Goal: Use online tool/utility: Utilize a website feature to perform a specific function

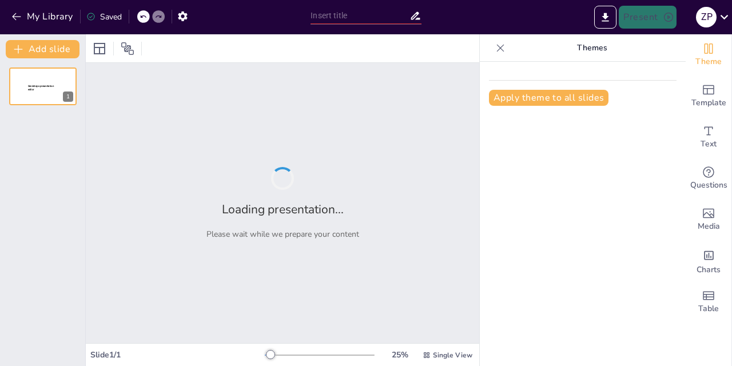
type input "Potenciando la Enseñanza Universitaria: Herramientas de IA para Docentes Efecti…"
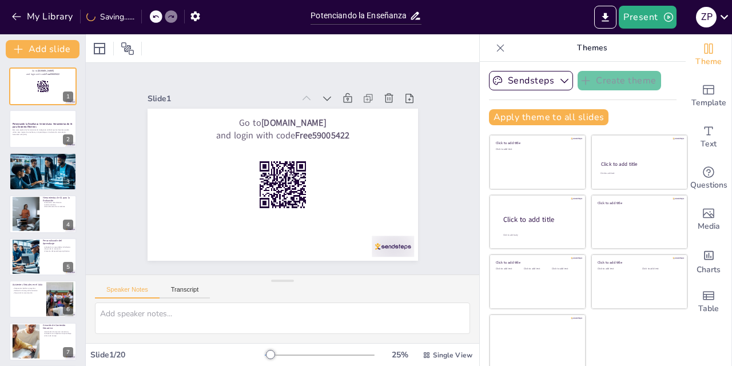
checkbox input "true"
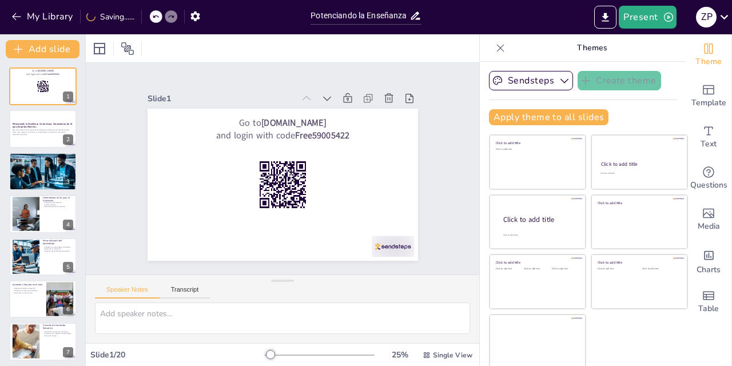
checkbox input "true"
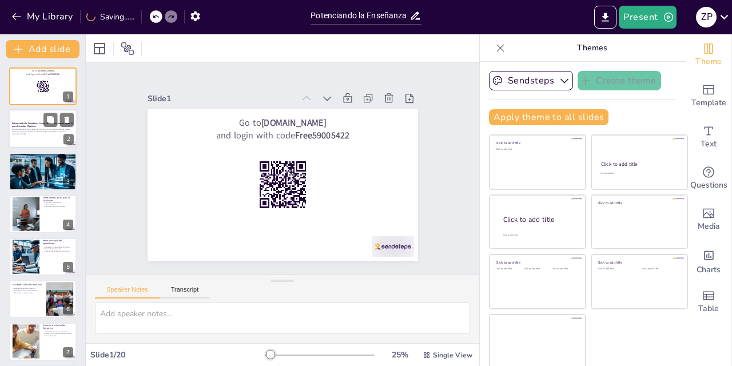
checkbox input "true"
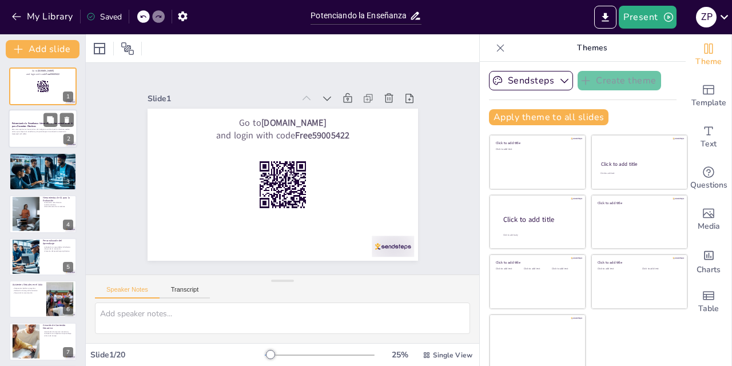
click at [23, 118] on div at bounding box center [43, 129] width 69 height 39
checkbox input "true"
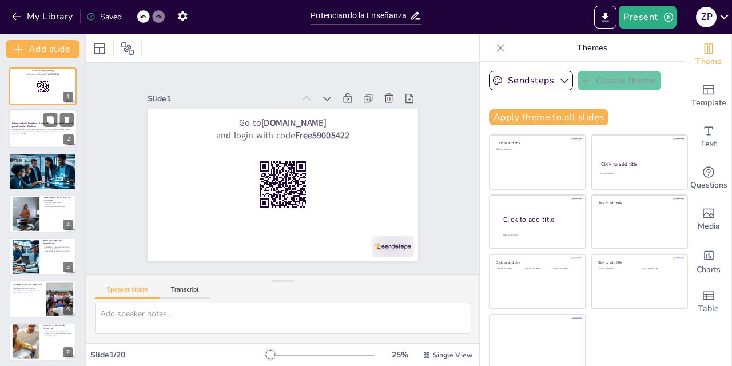
checkbox input "true"
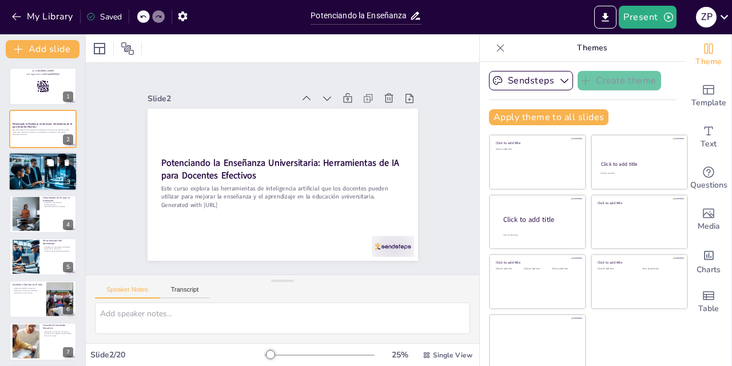
checkbox input "true"
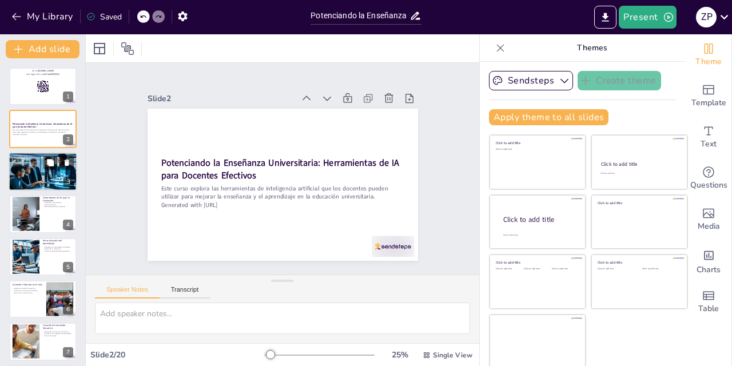
checkbox input "true"
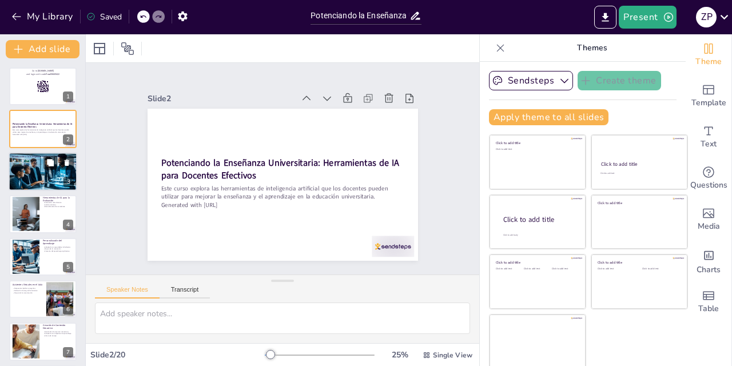
checkbox input "true"
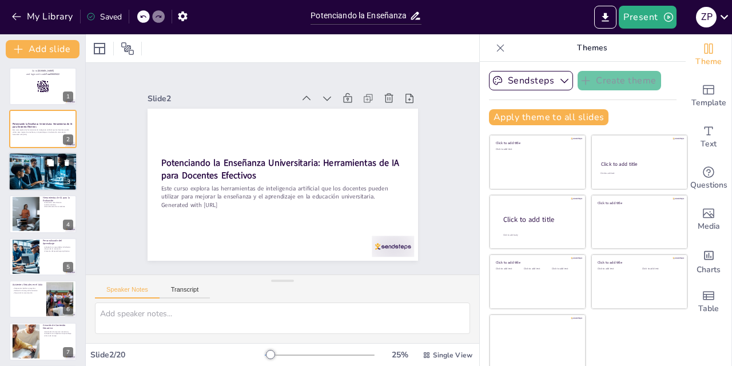
checkbox input "true"
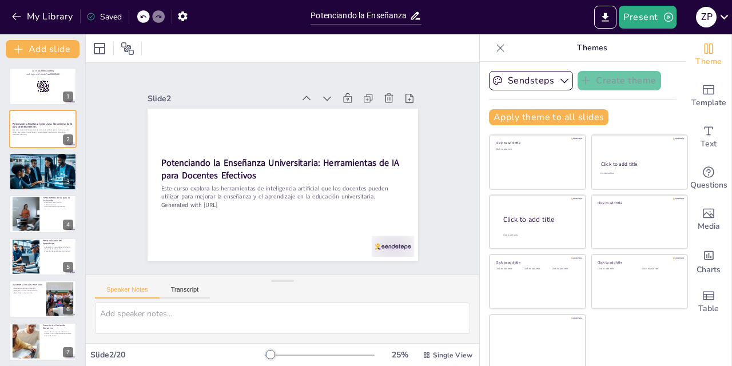
checkbox input "true"
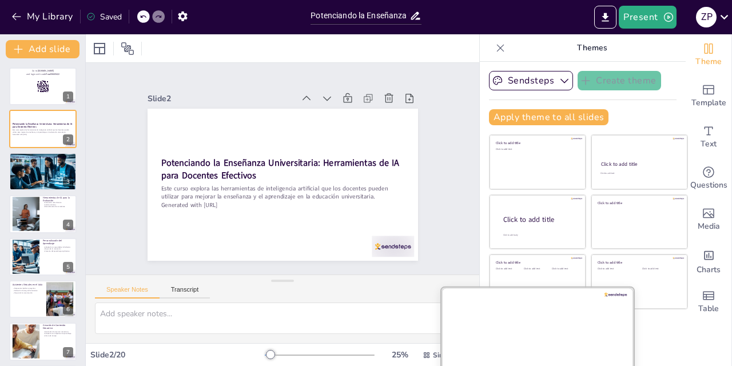
checkbox input "true"
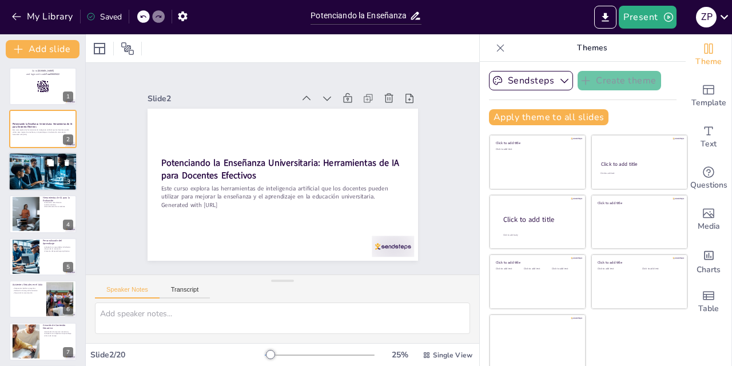
checkbox input "true"
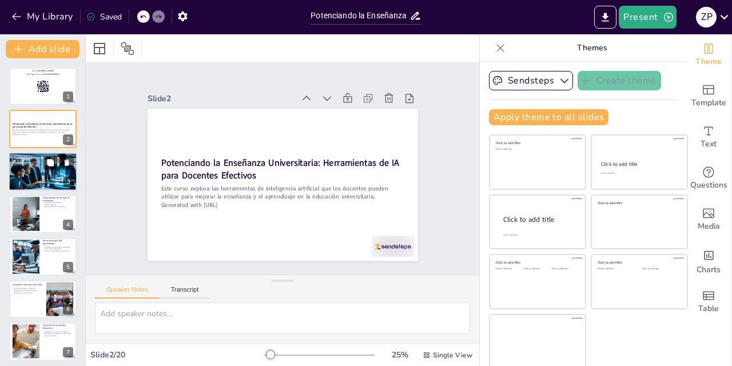
checkbox input "true"
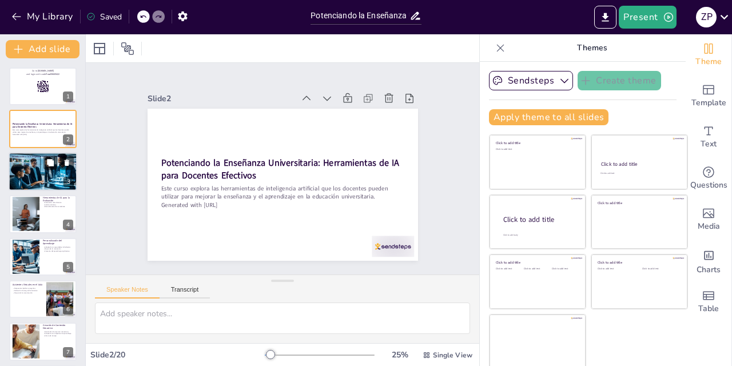
checkbox input "true"
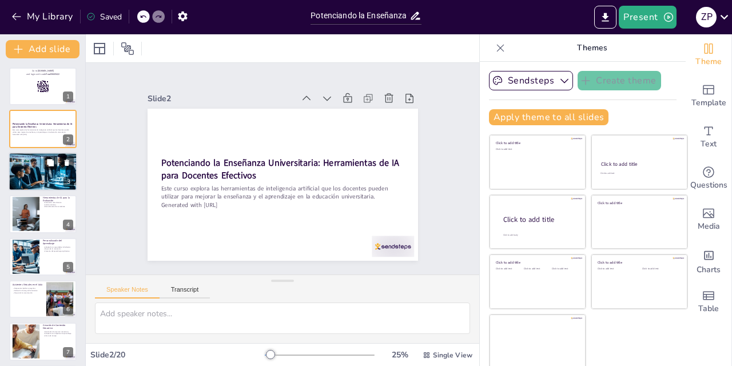
click at [34, 157] on p "Introducción a la Inteligencia Artificial en la Educación" at bounding box center [43, 156] width 62 height 3
type textarea "La inteligencia artificial está cambiando la forma en que se enseña y se aprend…"
checkbox input "true"
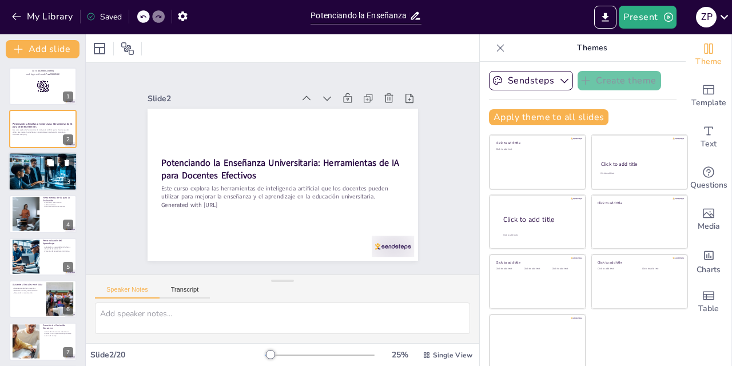
checkbox input "true"
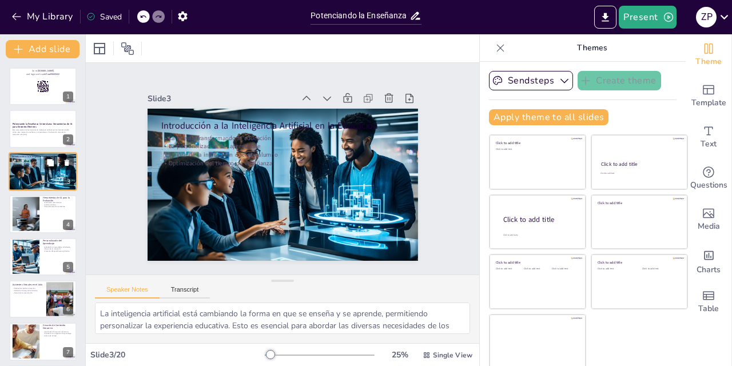
checkbox input "true"
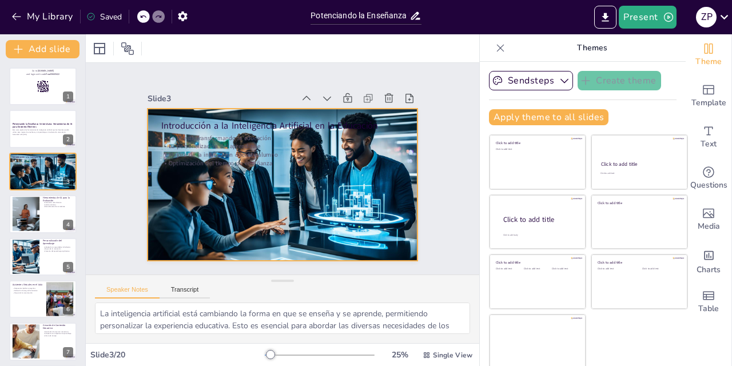
checkbox input "true"
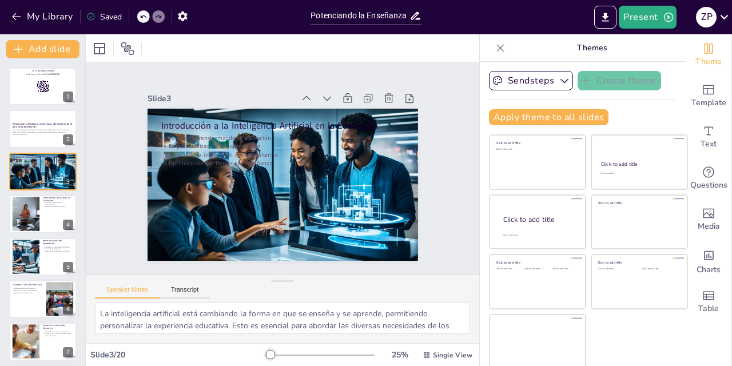
checkbox input "true"
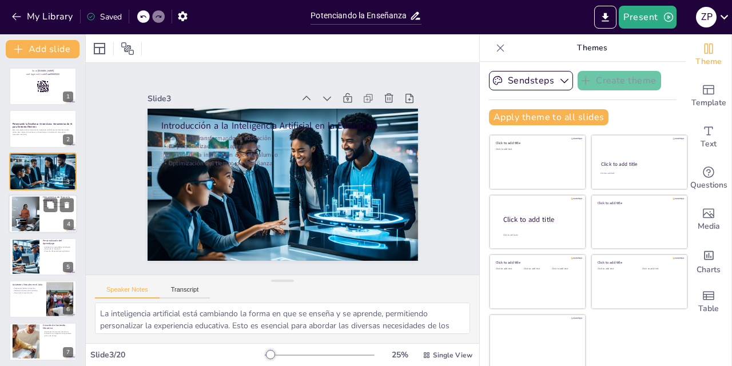
checkbox input "true"
click at [33, 208] on div at bounding box center [25, 214] width 46 height 35
type textarea "Las herramientas de IA optimizan el proceso de evaluación, permitiendo a los do…"
checkbox input "true"
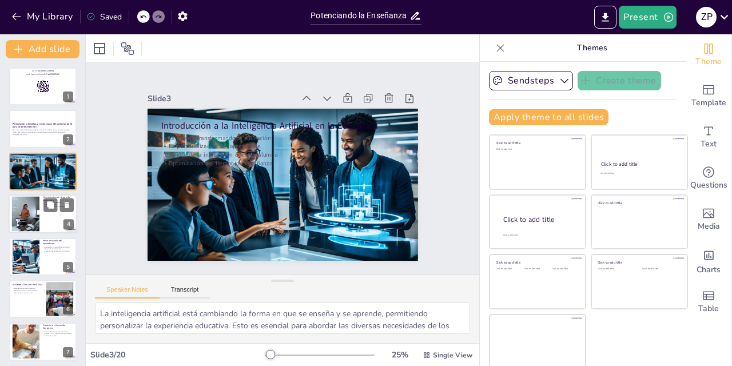
checkbox input "true"
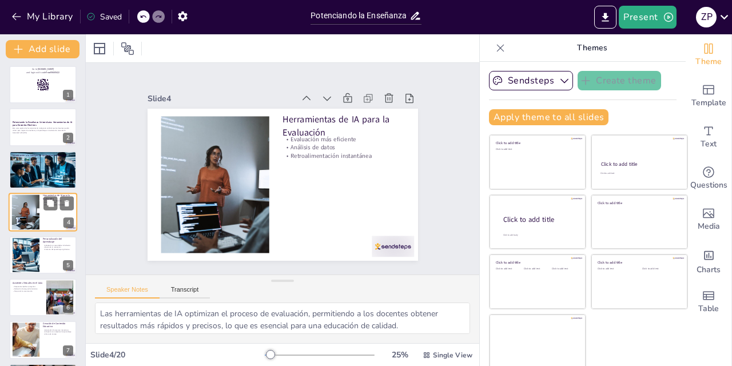
checkbox input "true"
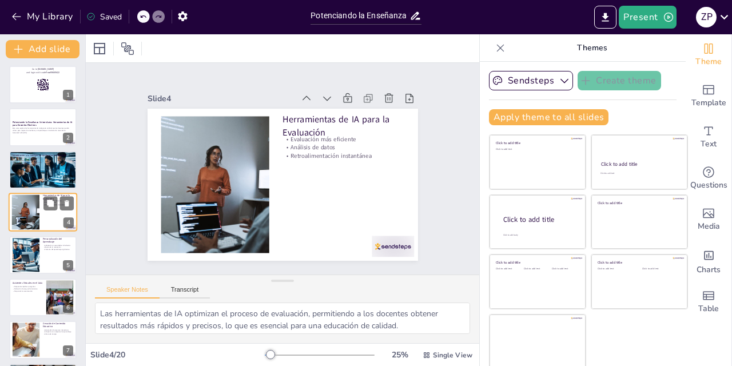
checkbox input "true"
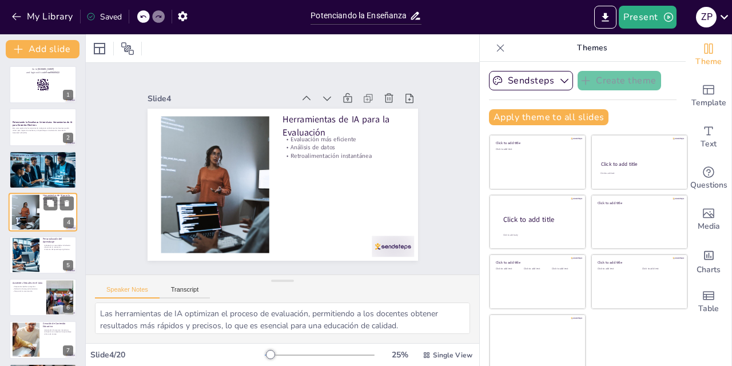
checkbox input "true"
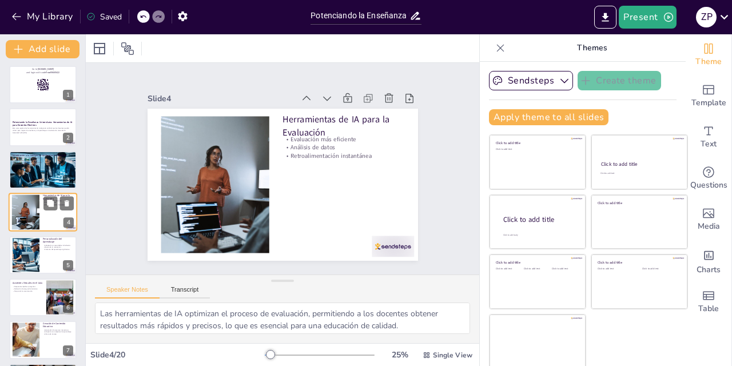
checkbox input "true"
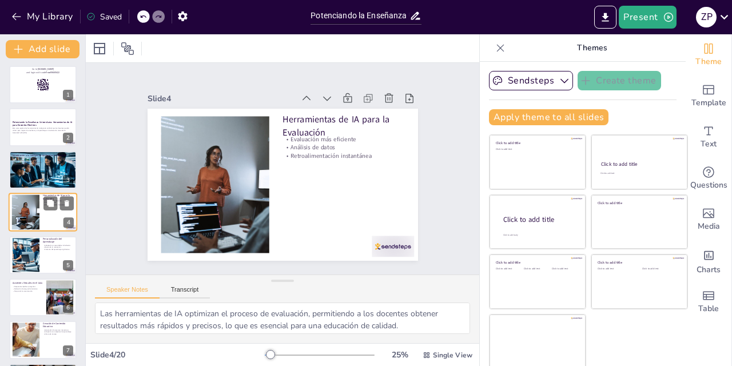
checkbox input "true"
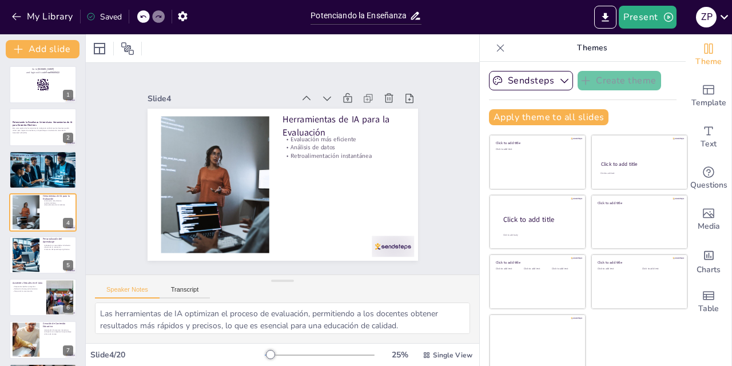
checkbox input "true"
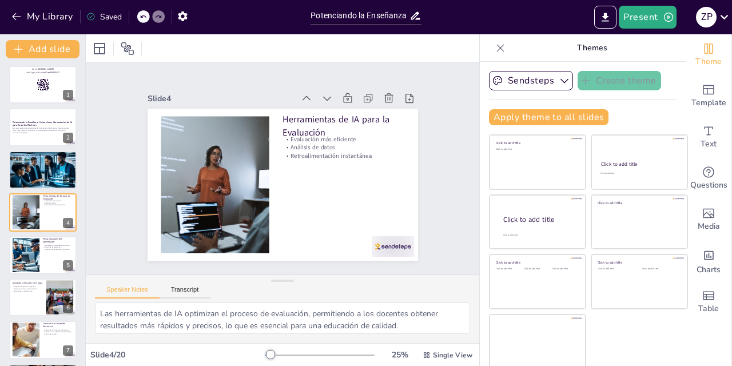
checkbox input "true"
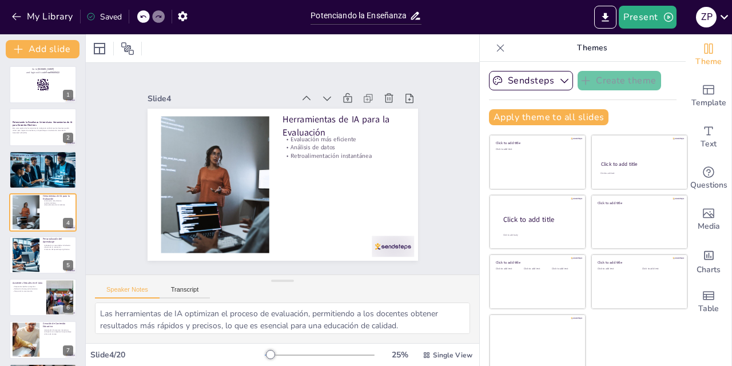
checkbox input "true"
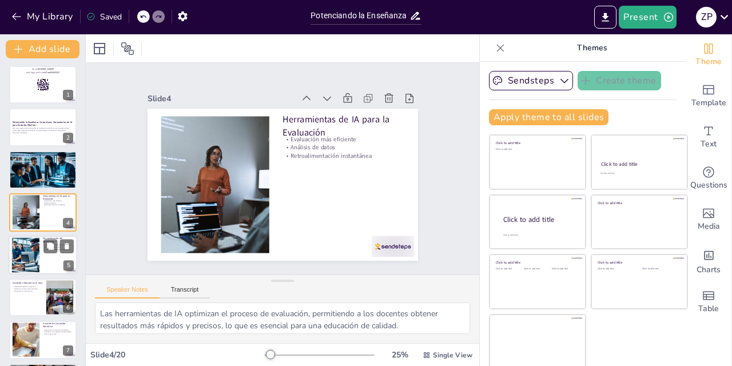
checkbox input "true"
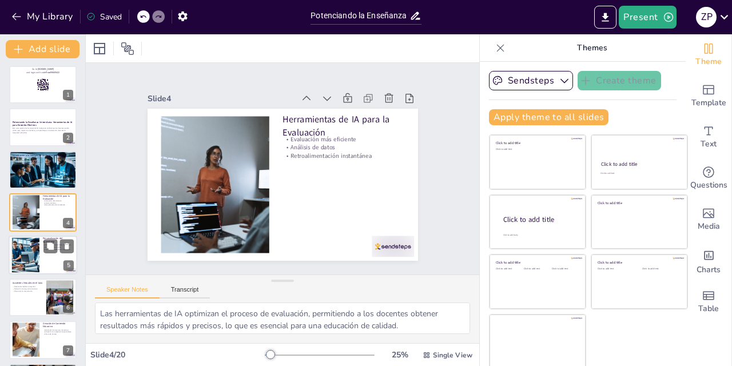
click at [26, 251] on div at bounding box center [25, 254] width 61 height 35
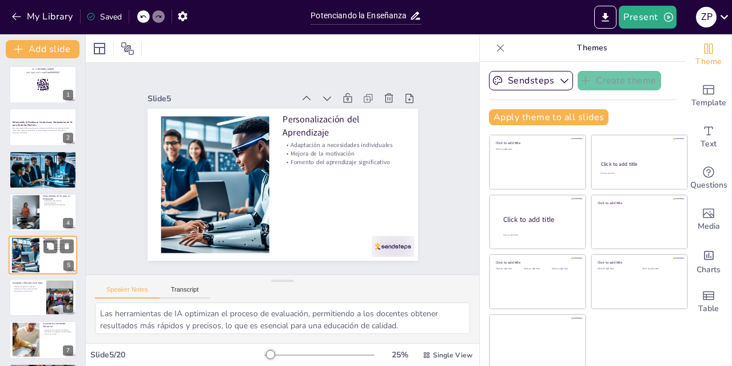
type textarea "La personalización del aprendizaje es esencial para abordar las diferencias en …"
checkbox input "true"
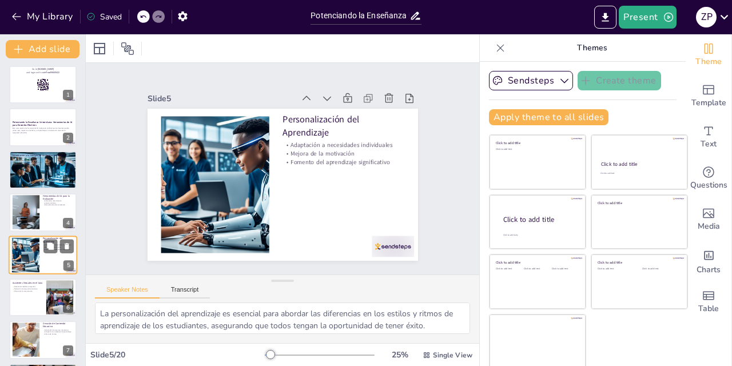
checkbox input "true"
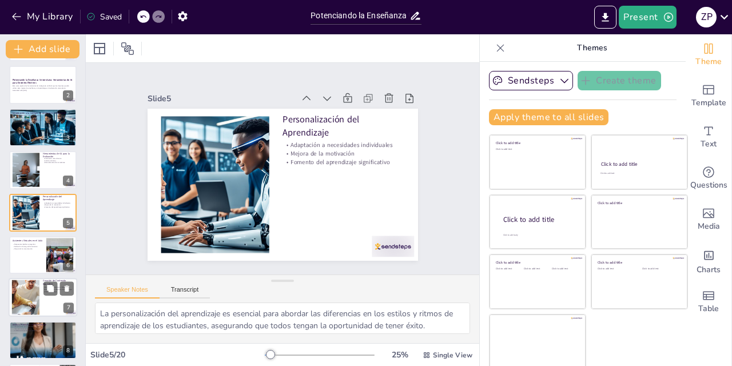
checkbox input "true"
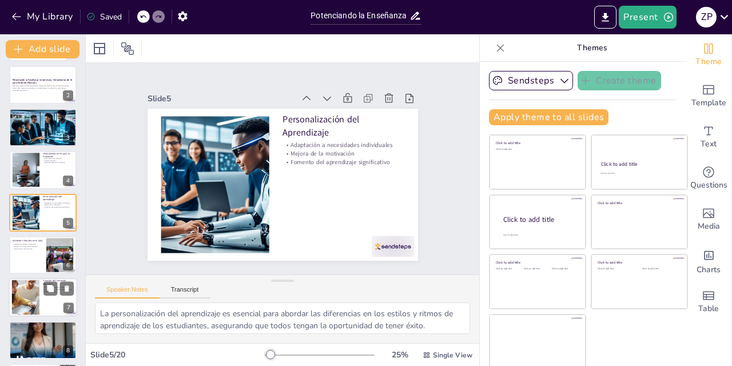
click at [27, 302] on div at bounding box center [26, 297] width 62 height 35
type textarea "La capacidad de crear contenido interactivo es fundamental para mantener el int…"
checkbox input "true"
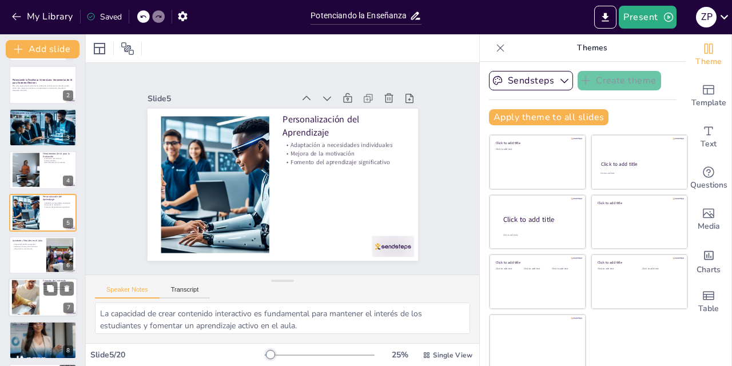
checkbox input "true"
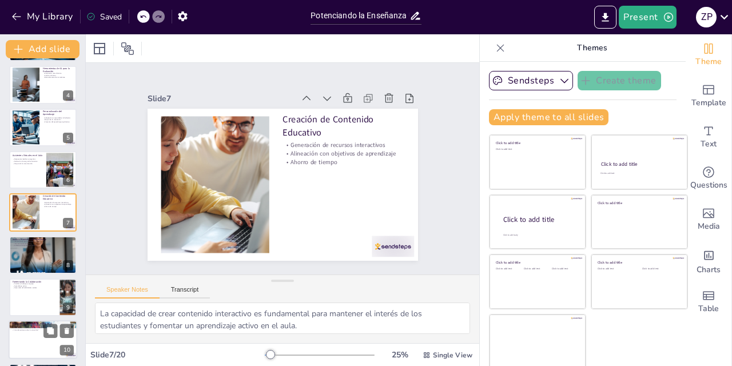
checkbox input "true"
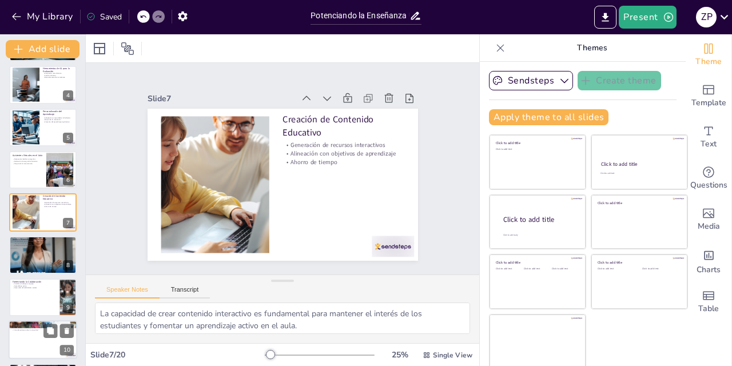
checkbox input "true"
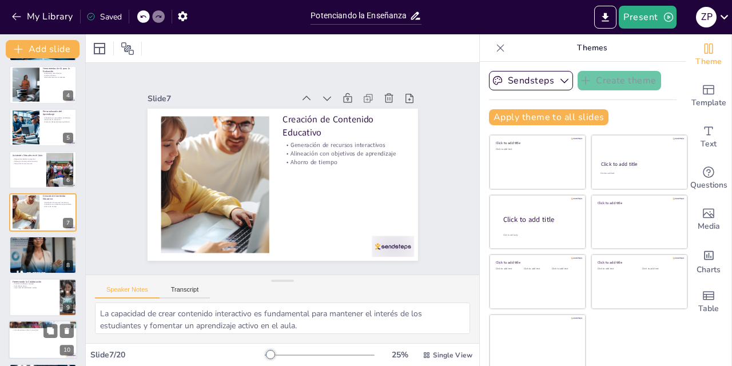
checkbox input "true"
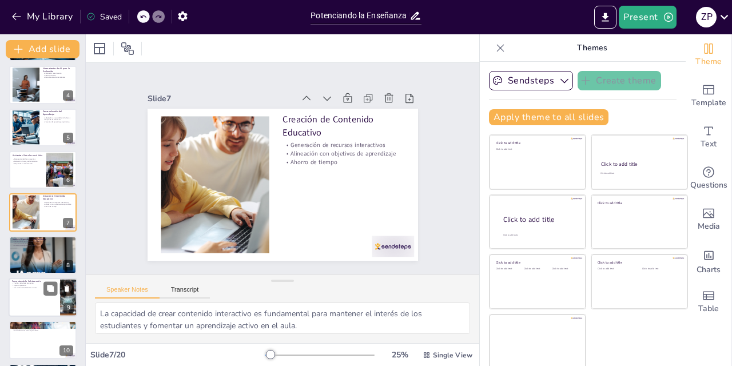
checkbox input "true"
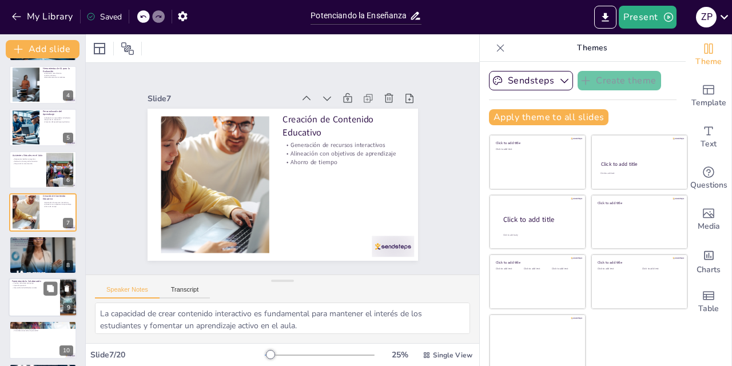
click at [36, 294] on div at bounding box center [43, 297] width 69 height 39
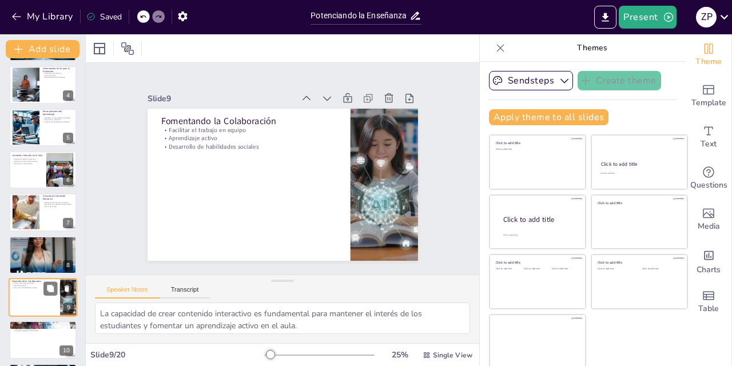
type textarea "La colaboración es fundamental en la educación moderna, y las herramientas de I…"
checkbox input "true"
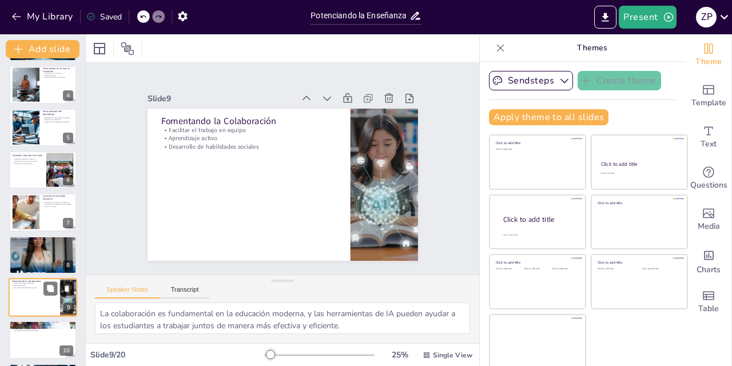
checkbox input "true"
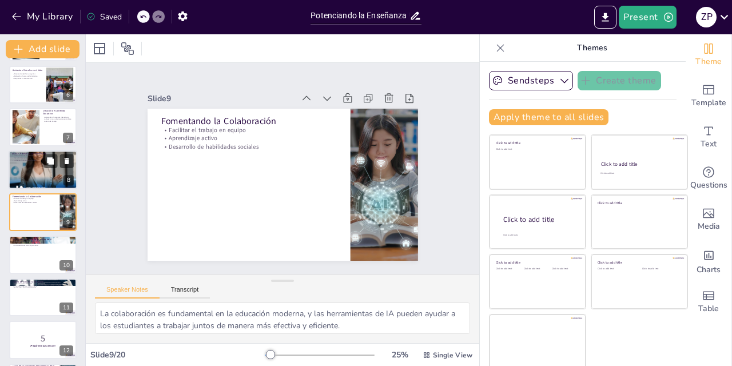
checkbox input "true"
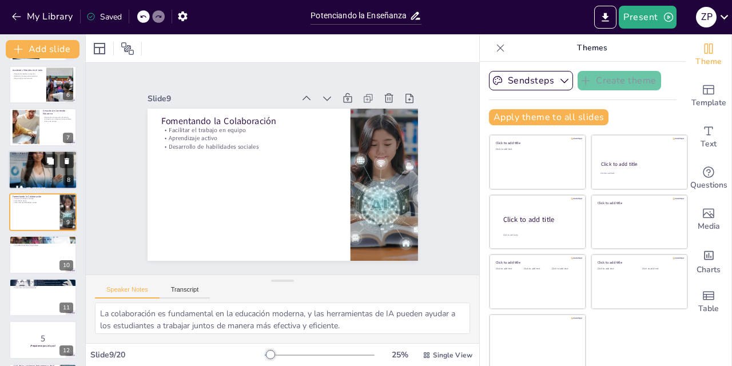
checkbox input "true"
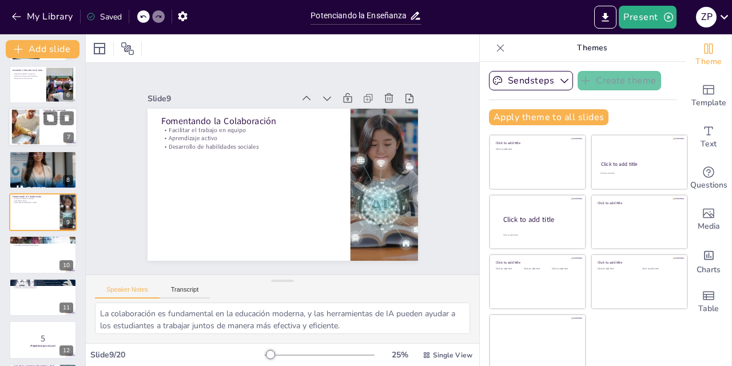
checkbox input "true"
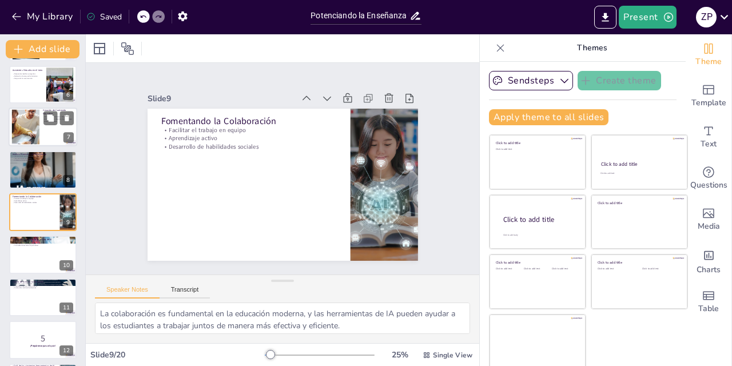
checkbox input "true"
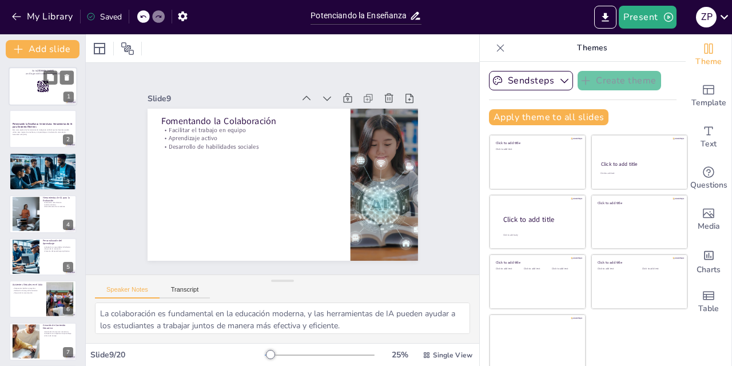
click at [36, 80] on div at bounding box center [43, 86] width 69 height 39
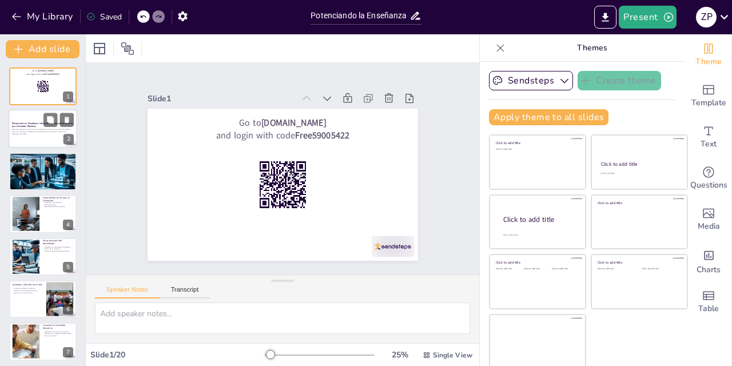
click at [28, 127] on strong "Potenciando la Enseñanza Universitaria: Herramientas de IA para Docentes Efecti…" at bounding box center [42, 125] width 61 height 6
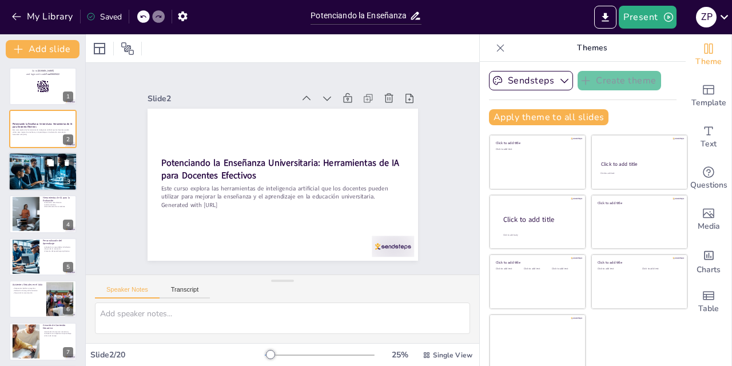
click at [21, 173] on div at bounding box center [43, 171] width 69 height 39
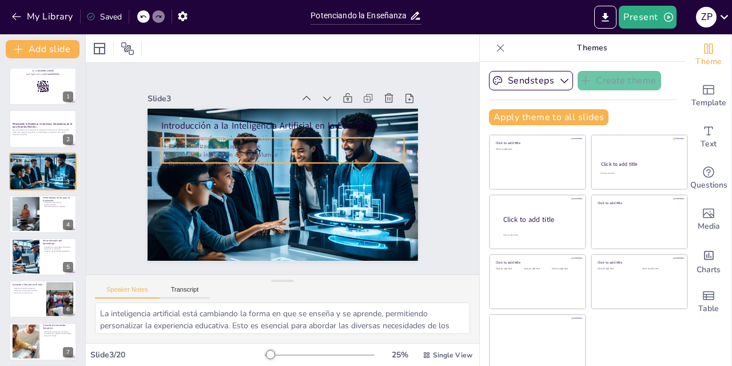
click at [232, 166] on p "Mejora de la interacción docente-alumno" at bounding box center [281, 183] width 243 height 34
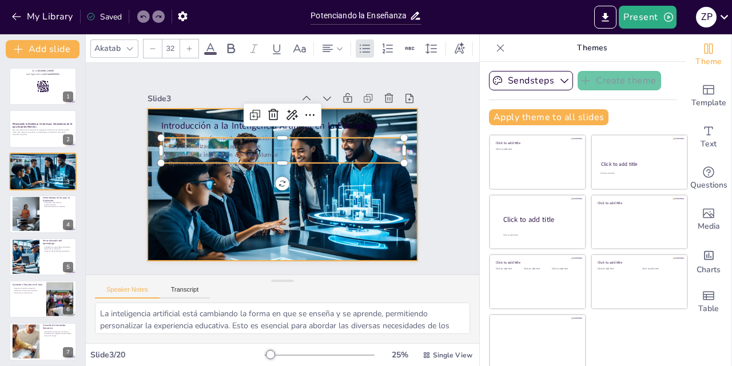
click at [347, 212] on div at bounding box center [267, 175] width 251 height 310
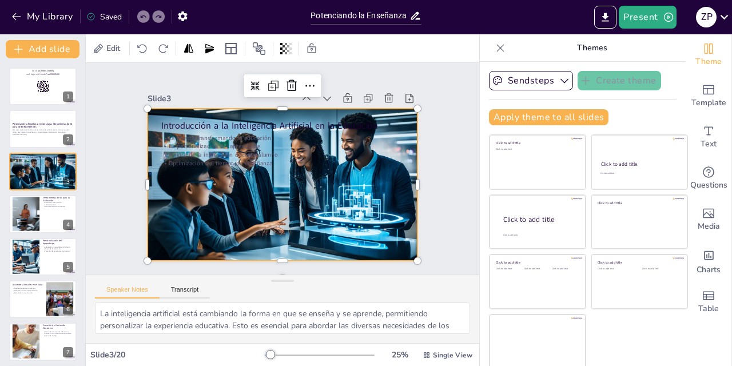
drag, startPoint x: 359, startPoint y: 215, endPoint x: 307, endPoint y: 182, distance: 61.7
click at [307, 182] on div at bounding box center [267, 171] width 208 height 297
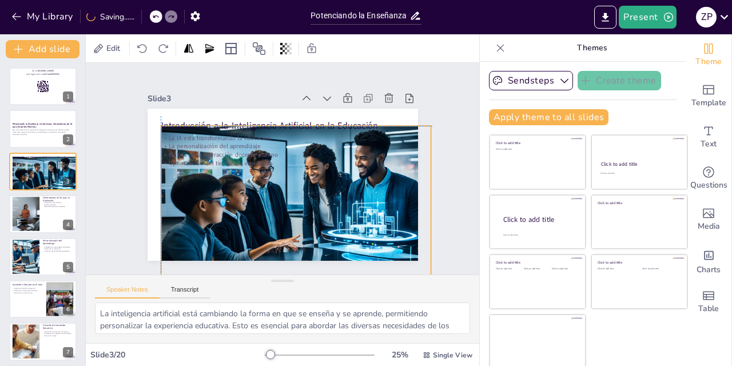
drag, startPoint x: 323, startPoint y: 184, endPoint x: 399, endPoint y: 255, distance: 104.4
click at [388, 248] on div at bounding box center [270, 202] width 304 height 296
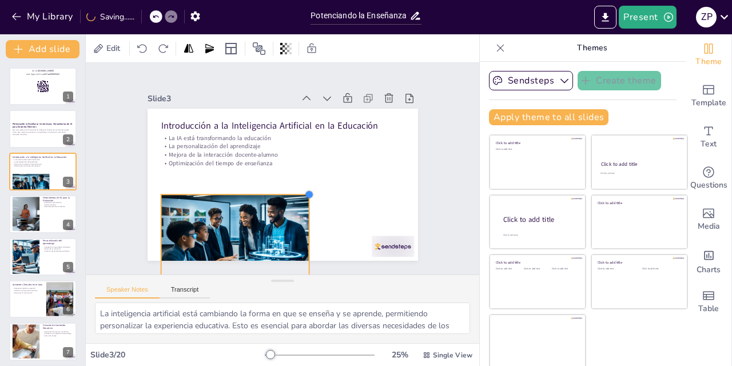
drag, startPoint x: 433, startPoint y: 128, endPoint x: 300, endPoint y: 196, distance: 149.4
click at [300, 196] on div "Introducción a la Inteligencia Artificial en la Educación La IA está transforma…" at bounding box center [297, 175] width 249 height 309
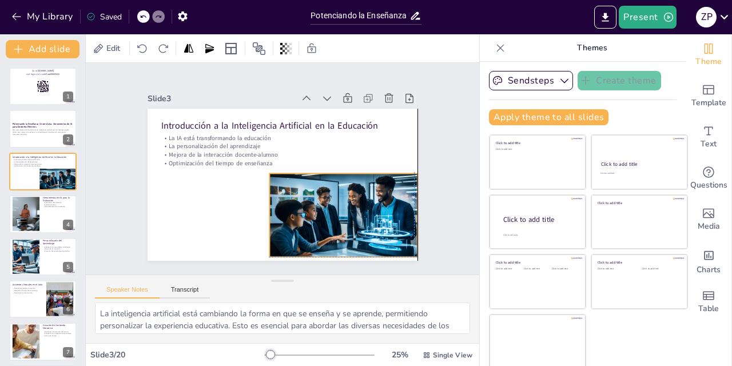
drag, startPoint x: 333, startPoint y: 200, endPoint x: 388, endPoint y: 187, distance: 56.5
click at [320, 187] on div at bounding box center [257, 241] width 126 height 168
click at [434, 213] on div "Slide 1 Go to [DOMAIN_NAME] and login with code Free59005422 Slide 2 Potenciand…" at bounding box center [282, 169] width 380 height 304
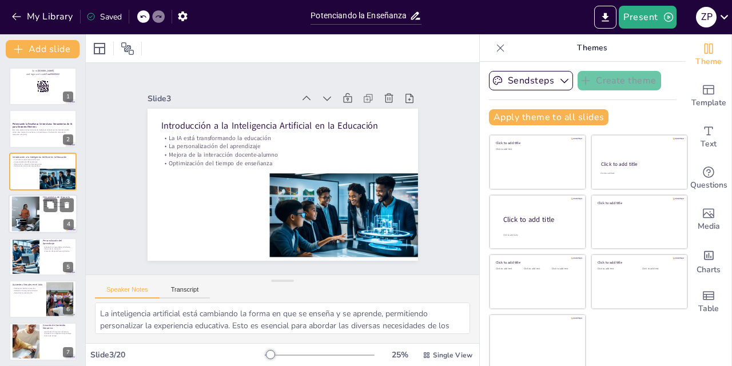
click at [9, 224] on div "Herramientas de IA para la Evaluación Evaluación más eficiente Análisis de dato…" at bounding box center [43, 213] width 69 height 39
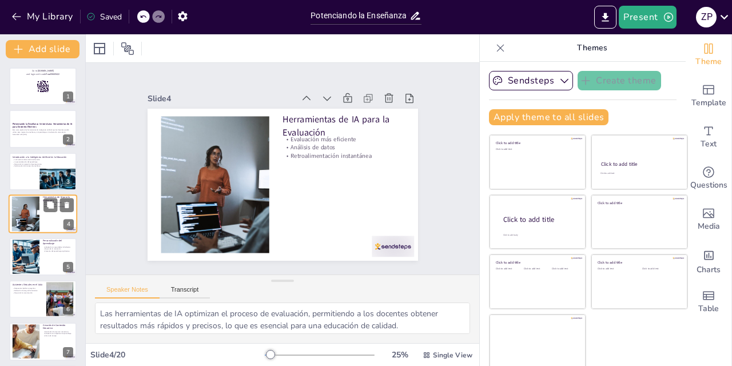
scroll to position [2, 0]
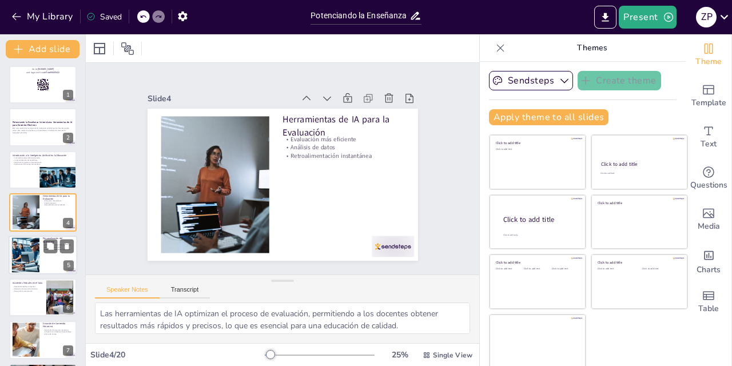
click at [39, 251] on div at bounding box center [25, 254] width 61 height 35
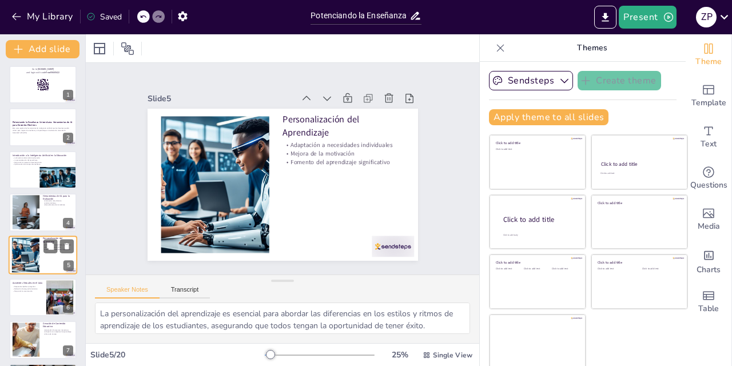
scroll to position [44, 0]
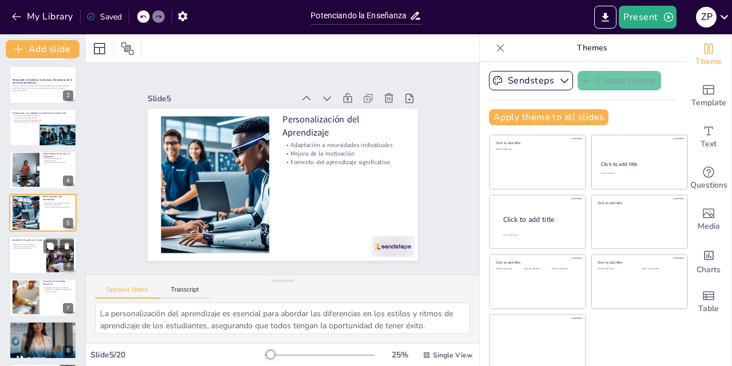
click at [26, 252] on div at bounding box center [43, 255] width 69 height 39
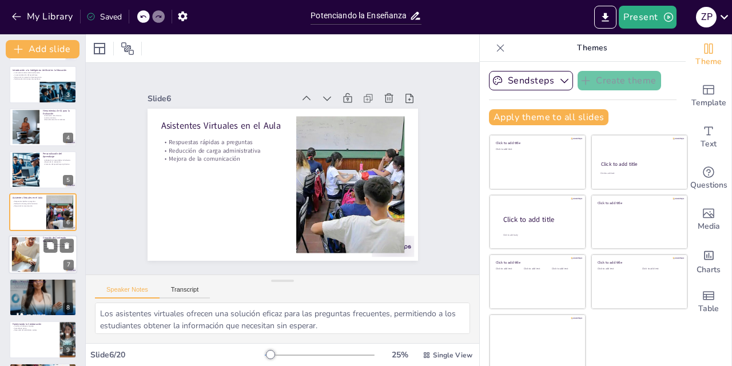
click at [17, 263] on div at bounding box center [26, 254] width 62 height 35
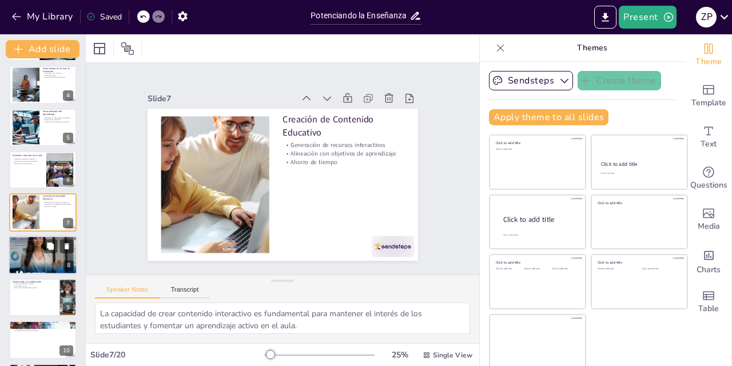
click at [33, 252] on div at bounding box center [43, 255] width 69 height 69
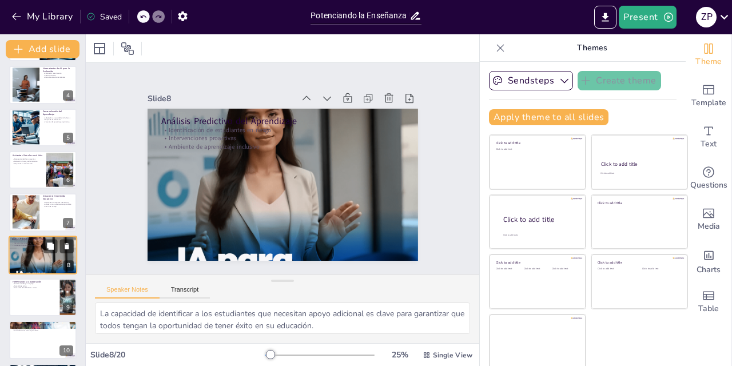
scroll to position [172, 0]
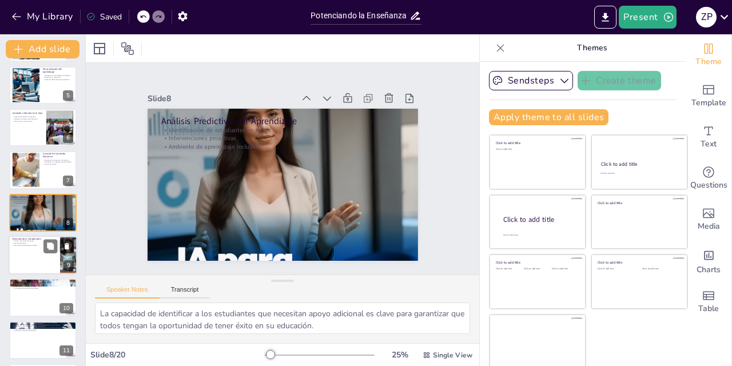
click at [36, 258] on div at bounding box center [43, 255] width 69 height 39
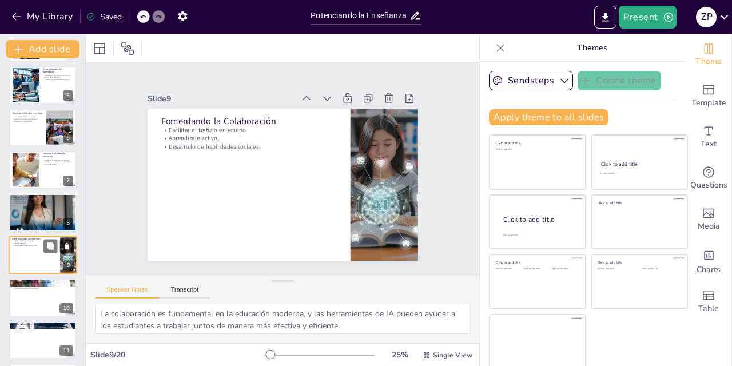
scroll to position [215, 0]
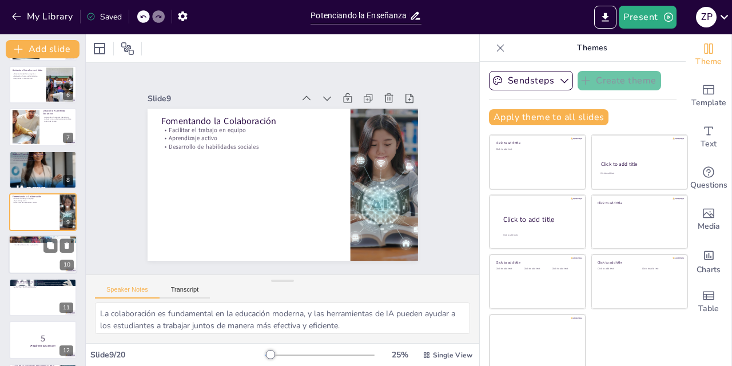
click at [32, 259] on div at bounding box center [43, 255] width 69 height 39
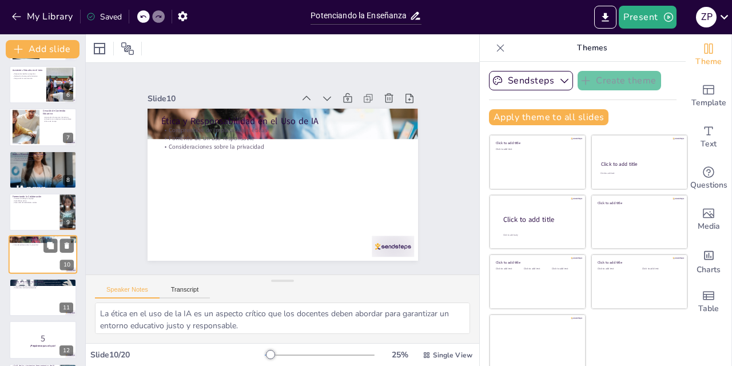
scroll to position [257, 0]
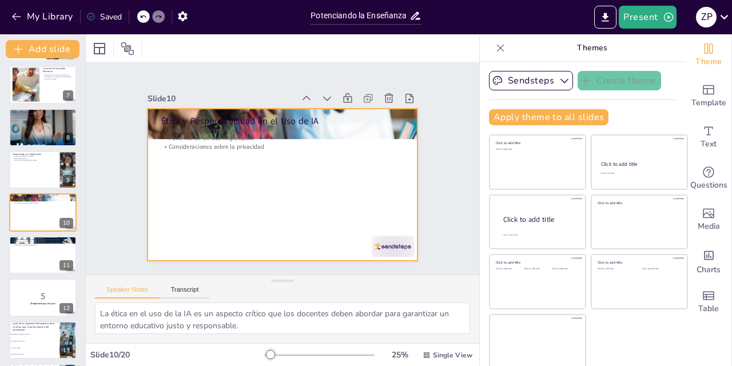
click at [172, 173] on div at bounding box center [273, 182] width 308 height 282
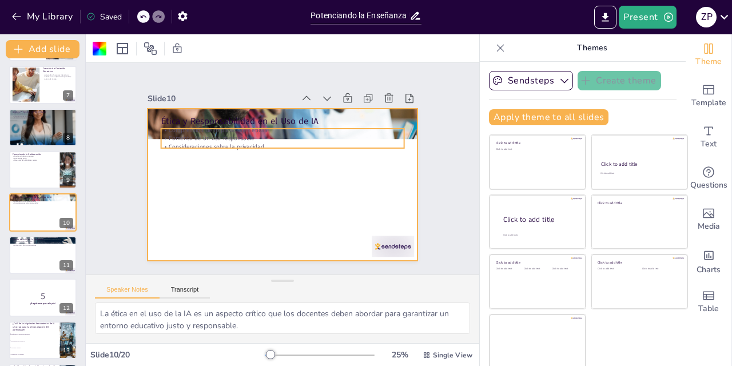
click at [338, 127] on p "Comprensión de implicaciones éticas" at bounding box center [321, 164] width 34 height 243
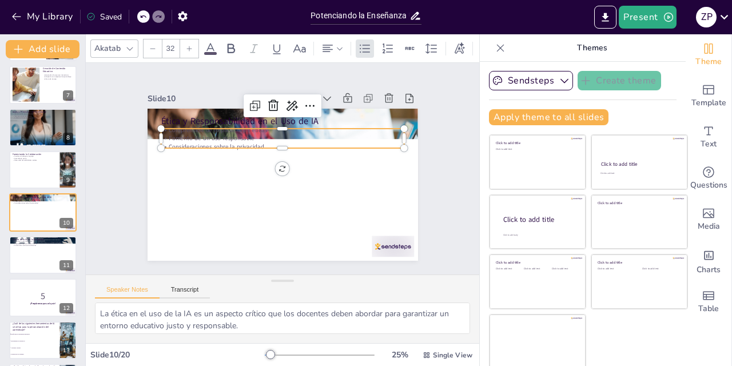
scroll to position [0, 0]
click at [223, 129] on p "Comprensión de implicaciones éticas" at bounding box center [308, 139] width 186 height 169
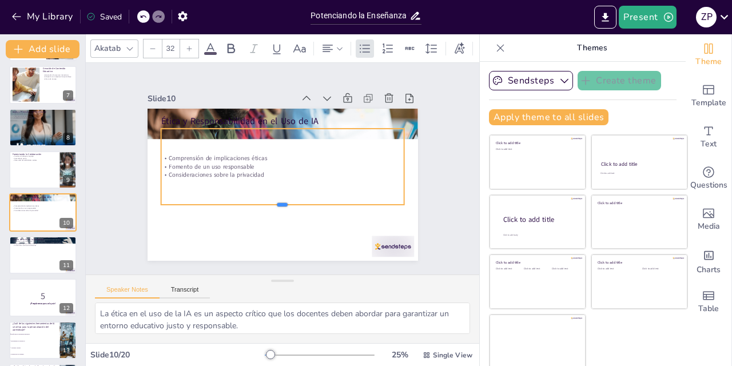
drag, startPoint x: 281, startPoint y: 150, endPoint x: 281, endPoint y: 199, distance: 49.2
click at [277, 205] on div at bounding box center [255, 199] width 187 height 170
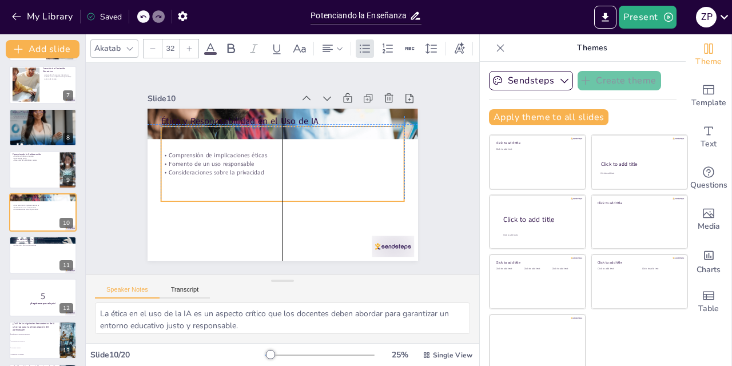
click at [219, 128] on div "Comprensión de implicaciones éticas Fomento de un uso responsable Consideracion…" at bounding box center [285, 164] width 248 height 186
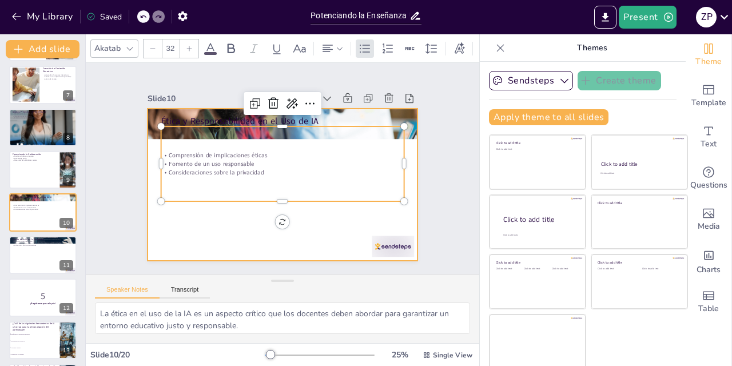
click at [360, 203] on div at bounding box center [318, 157] width 84 height 235
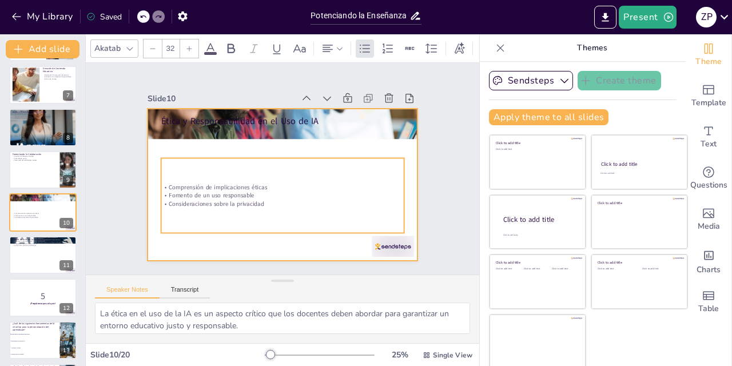
click at [335, 254] on div at bounding box center [288, 184] width 304 height 228
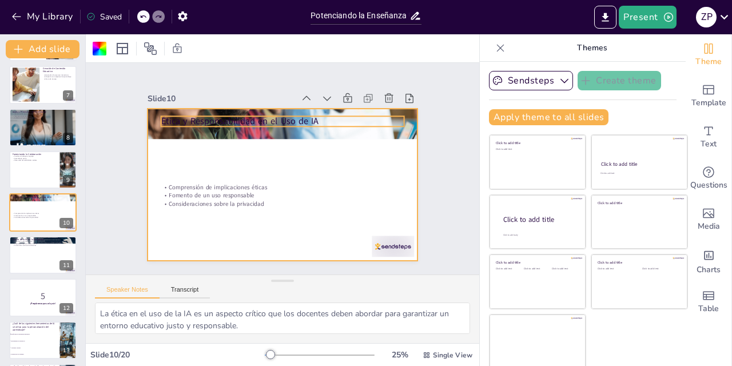
click at [295, 119] on p "Ética y Responsabilidad en el Uso de IA" at bounding box center [318, 136] width 172 height 189
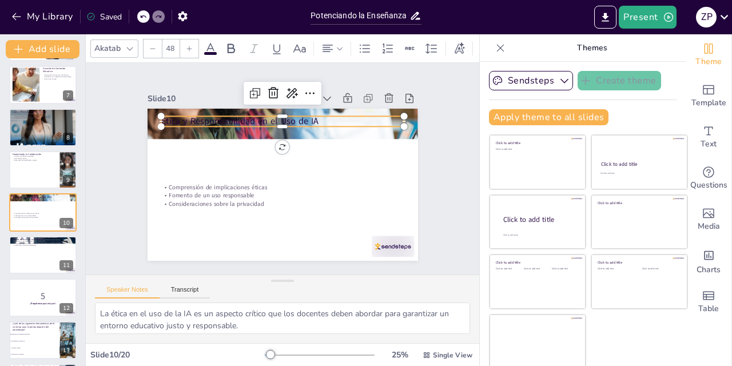
click at [367, 124] on p "Ética y Responsabilidad en el Uso de IA" at bounding box center [310, 130] width 204 height 153
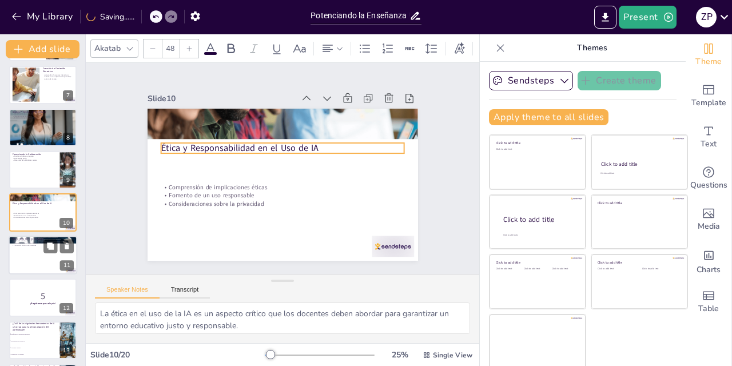
click at [16, 273] on div at bounding box center [43, 255] width 69 height 39
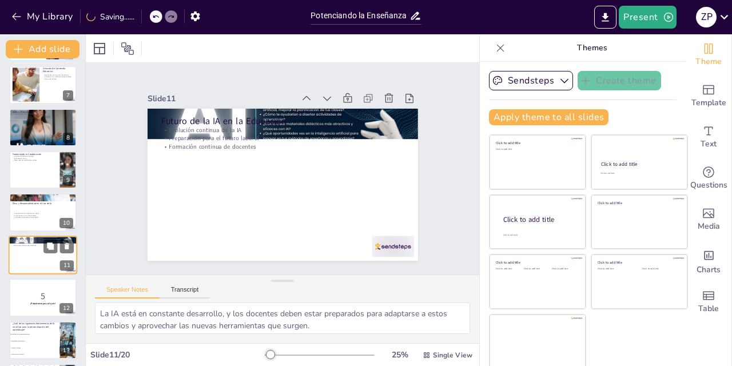
scroll to position [300, 0]
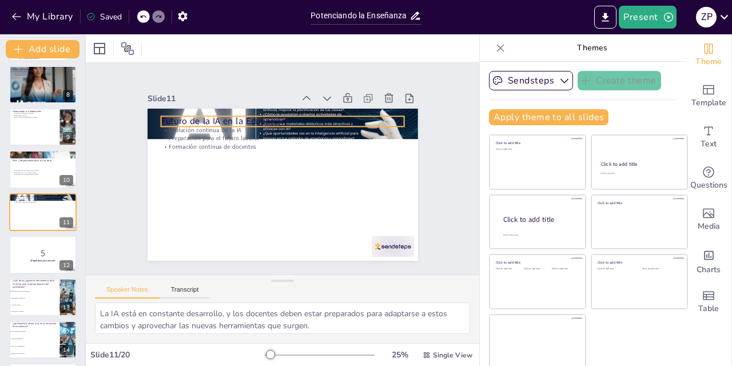
click at [284, 116] on p "Futuro de la IA en la Educación" at bounding box center [328, 155] width 88 height 236
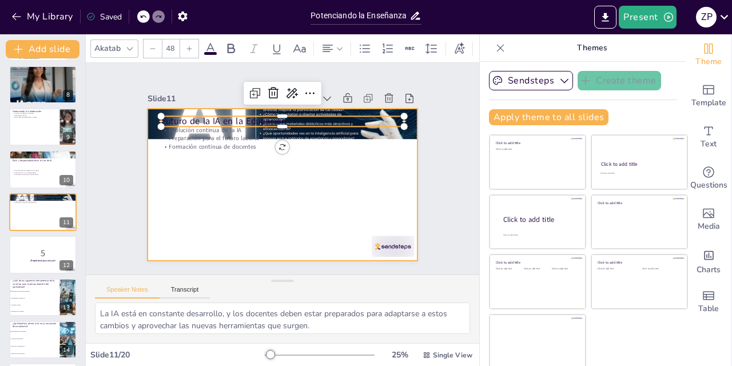
click at [216, 156] on div at bounding box center [271, 179] width 294 height 303
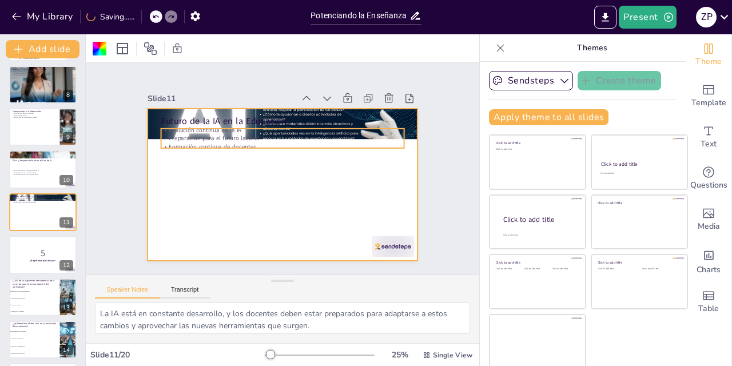
click at [252, 141] on p "Preparación para el futuro laboral" at bounding box center [307, 187] width 150 height 202
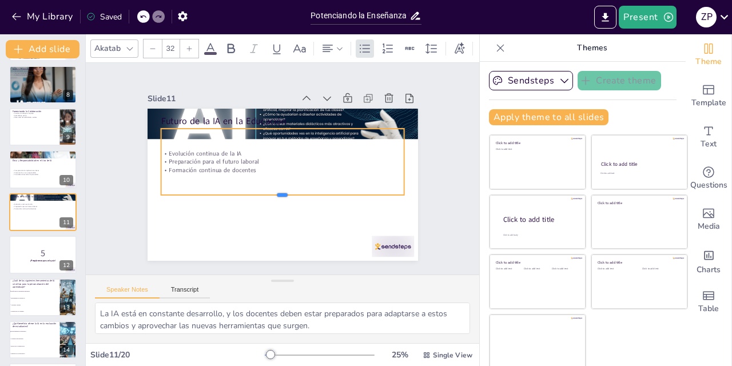
drag, startPoint x: 283, startPoint y: 150, endPoint x: 277, endPoint y: 197, distance: 47.2
click at [277, 197] on div at bounding box center [302, 145] width 187 height 169
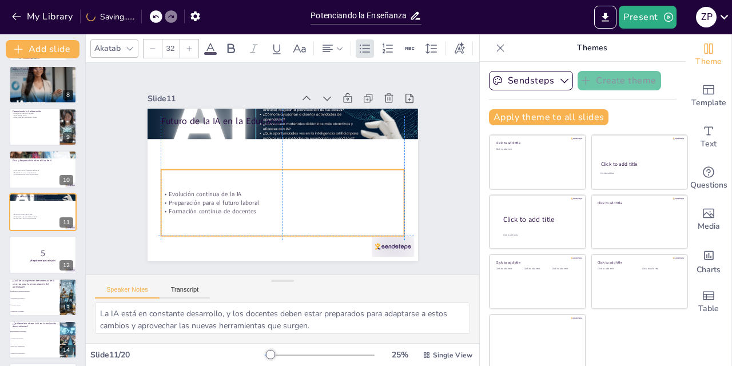
drag, startPoint x: 264, startPoint y: 130, endPoint x: 262, endPoint y: 176, distance: 45.2
click at [262, 176] on div "Evolución continua de la IA Preparación para el futuro laboral Formación contin…" at bounding box center [255, 149] width 197 height 236
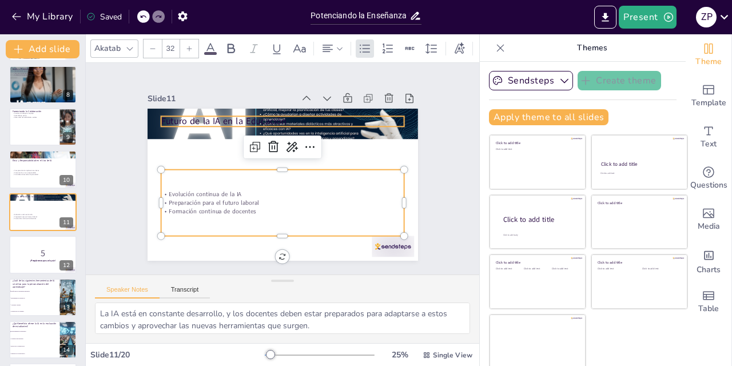
click at [215, 130] on p "Futuro de la IA en la Educación" at bounding box center [255, 206] width 204 height 153
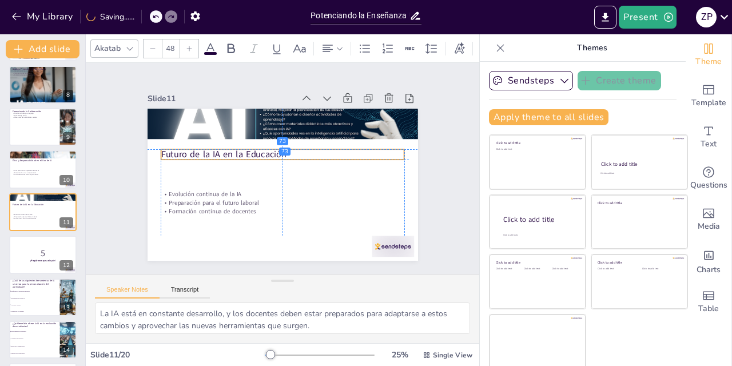
drag, startPoint x: 229, startPoint y: 117, endPoint x: 234, endPoint y: 150, distance: 33.5
click at [234, 150] on p "Futuro de la IA en la Educación" at bounding box center [270, 176] width 133 height 217
click at [43, 232] on div "Go to [DOMAIN_NAME] and login with code Free59005422 1 Potenciando la Enseñanza…" at bounding box center [42, 191] width 85 height 847
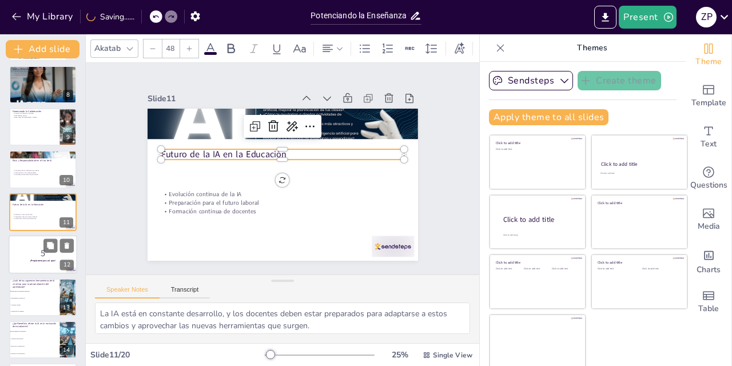
click at [38, 261] on strong "¡Prepárense para el quiz!" at bounding box center [42, 261] width 25 height 3
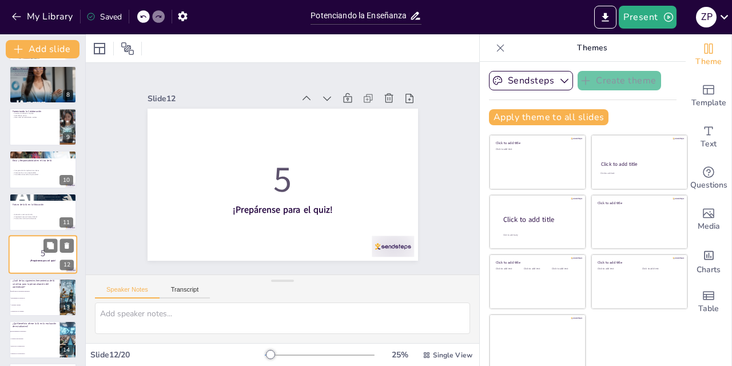
scroll to position [342, 0]
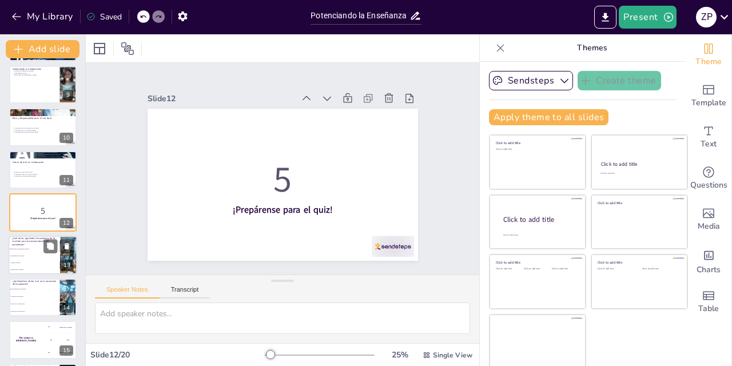
click at [27, 261] on li "Asistentes virtuales" at bounding box center [34, 262] width 51 height 7
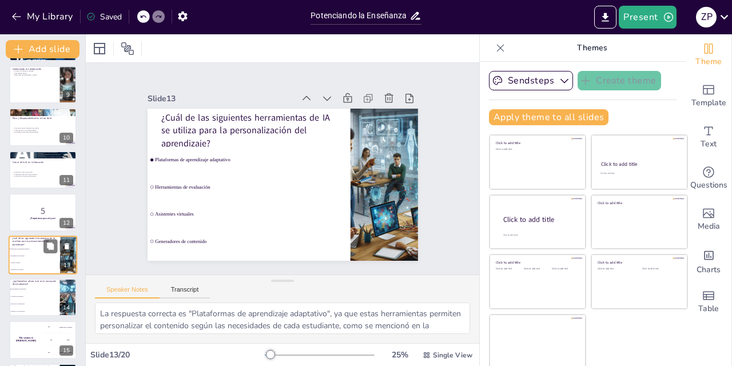
scroll to position [384, 0]
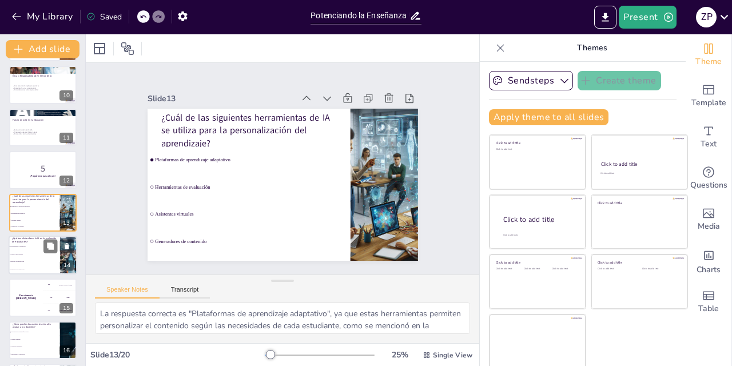
click at [18, 249] on li "Retroalimentación instantánea" at bounding box center [34, 246] width 51 height 7
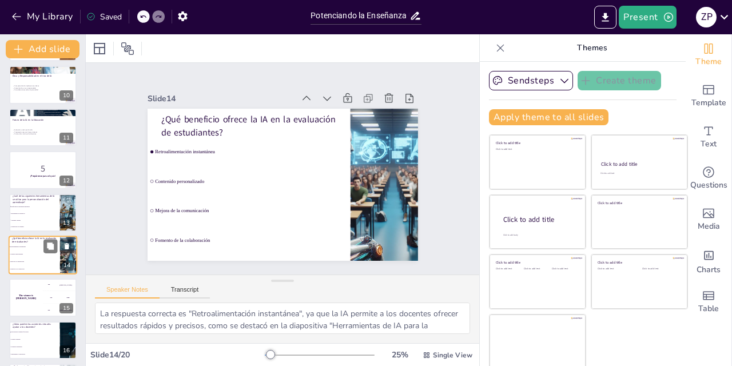
scroll to position [427, 0]
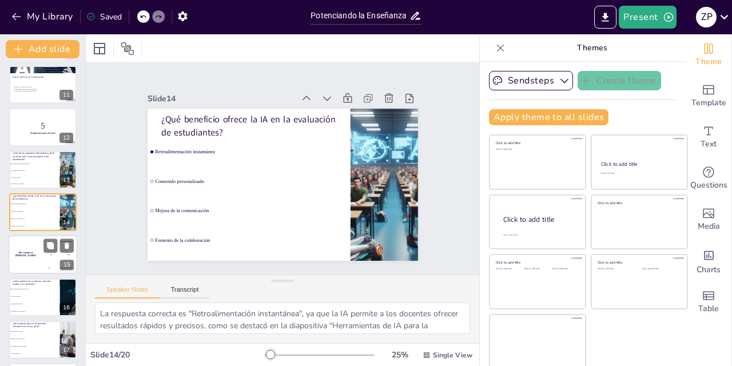
click at [29, 249] on div "The winner is [PERSON_NAME]" at bounding box center [26, 255] width 34 height 39
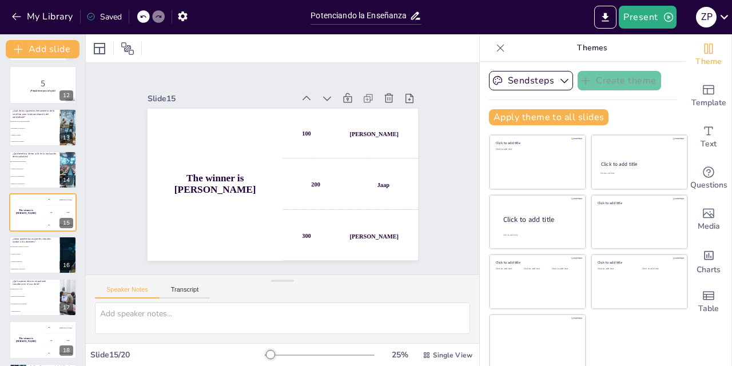
scroll to position [476, 0]
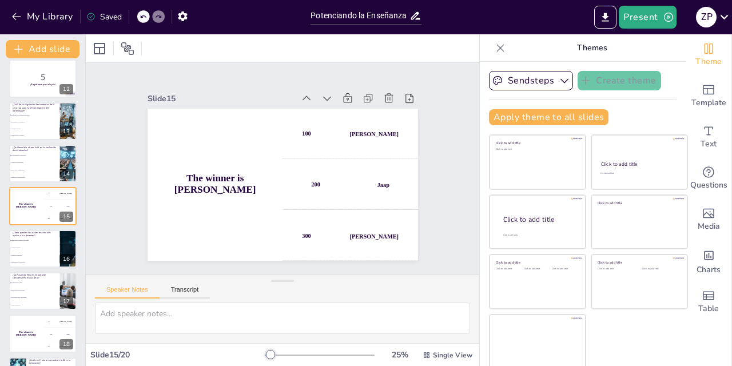
click at [30, 276] on p "¿Qué aspecto ético es importante considerar en el uso de IA?" at bounding box center [35, 276] width 44 height 6
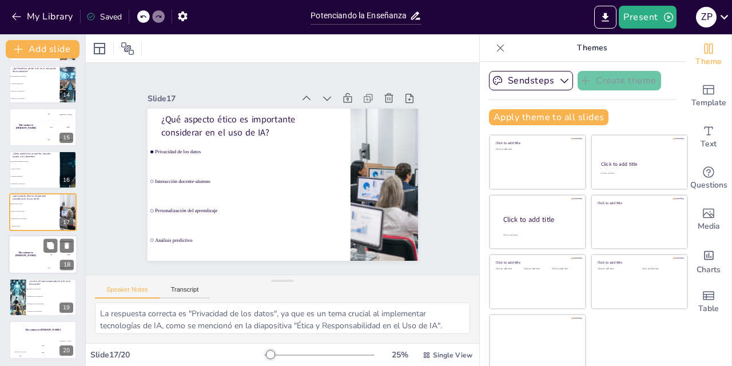
scroll to position [557, 0]
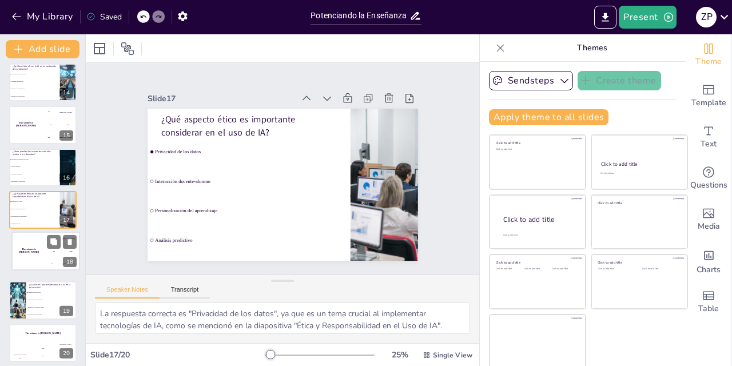
drag, startPoint x: 31, startPoint y: 241, endPoint x: 40, endPoint y: 240, distance: 8.8
click at [40, 240] on div "The winner is [PERSON_NAME]" at bounding box center [29, 251] width 34 height 38
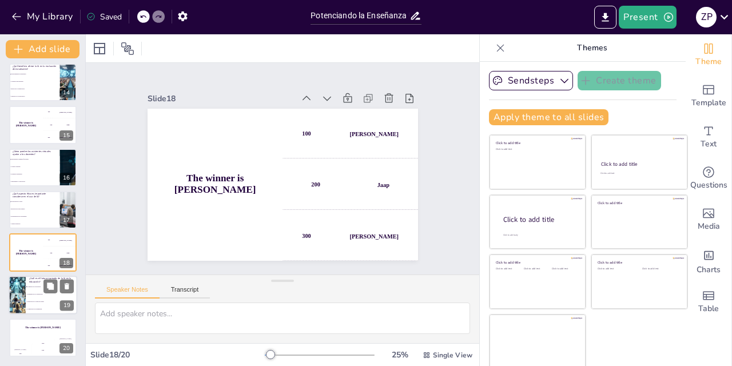
click at [30, 289] on li "Aumento de la tecnología" at bounding box center [51, 286] width 51 height 7
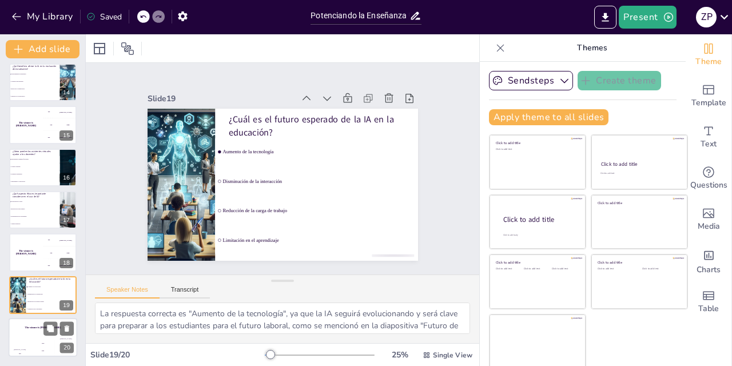
click at [17, 347] on div "Hasan 100" at bounding box center [20, 347] width 23 height 19
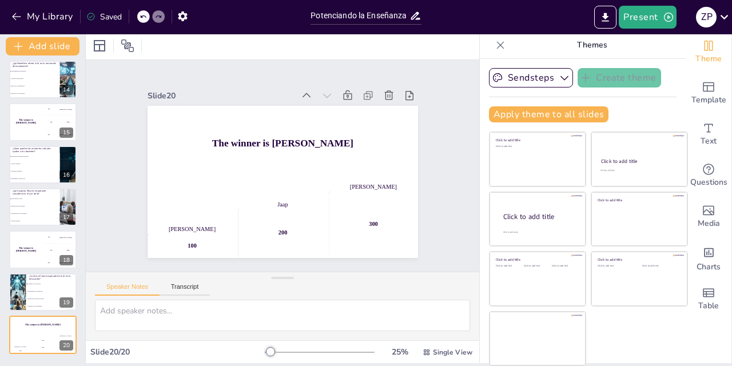
scroll to position [0, 0]
click at [563, 79] on icon "button" at bounding box center [565, 78] width 8 height 5
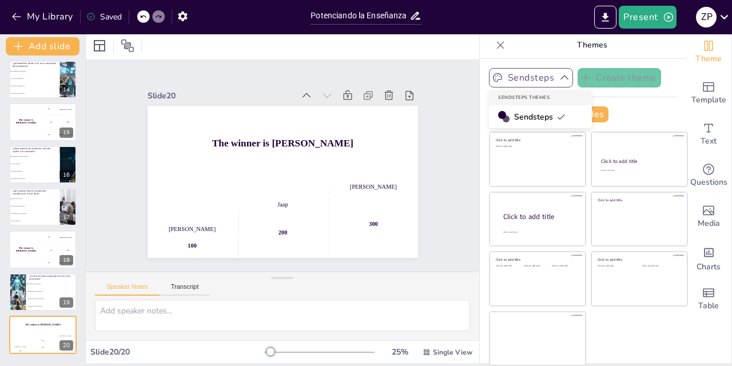
click at [563, 79] on icon "button" at bounding box center [564, 77] width 11 height 11
click at [108, 50] on div at bounding box center [99, 46] width 18 height 18
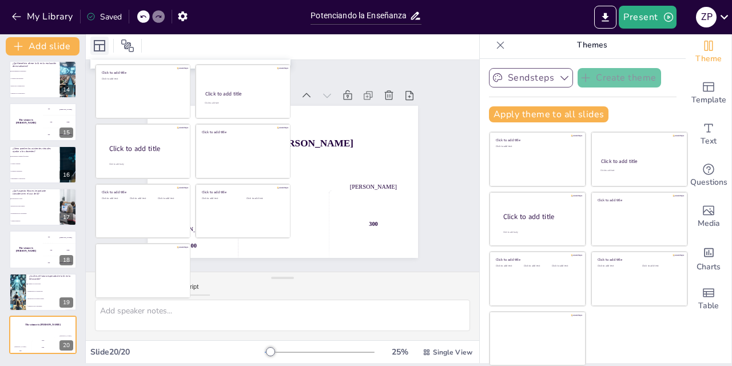
click at [108, 50] on div at bounding box center [99, 46] width 18 height 18
click at [433, 58] on div at bounding box center [283, 45] width 394 height 28
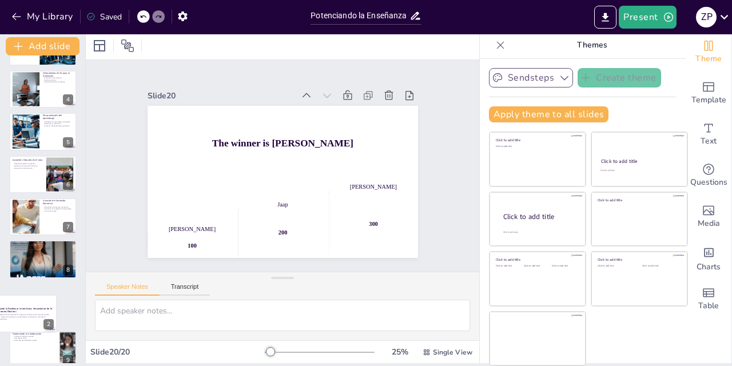
drag, startPoint x: 20, startPoint y: 117, endPoint x: 0, endPoint y: 308, distance: 192.7
click at [0, 295] on div "Potenciando la Enseñanza Universitaria: Herramientas de IA para Docentes Efecti…" at bounding box center [23, 295] width 68 height 0
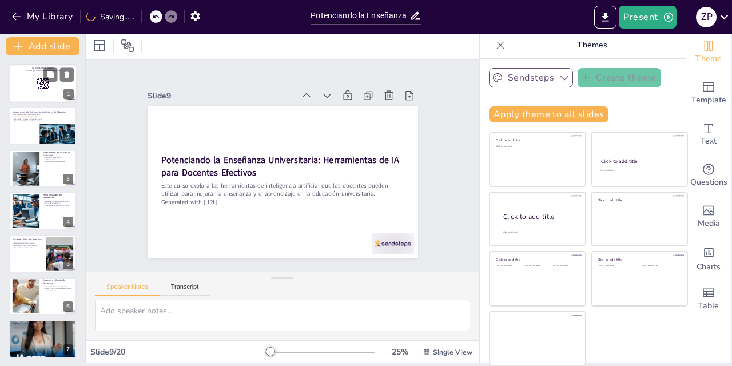
click at [23, 150] on div "Herramientas de IA para la Evaluación Evaluación más eficiente Análisis de dato…" at bounding box center [43, 169] width 68 height 38
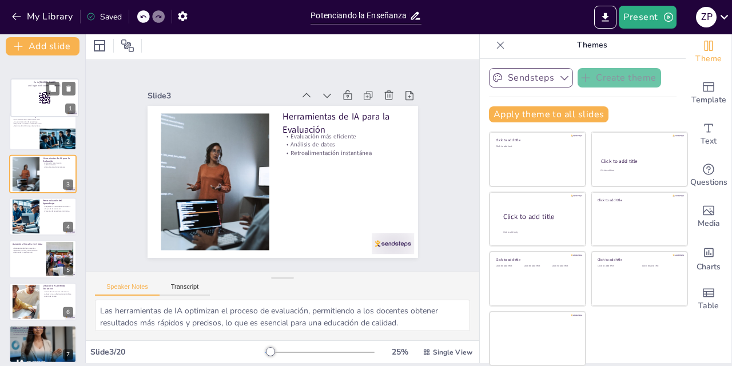
drag, startPoint x: 30, startPoint y: 86, endPoint x: 29, endPoint y: 102, distance: 16.6
click at [29, 102] on div at bounding box center [45, 98] width 68 height 38
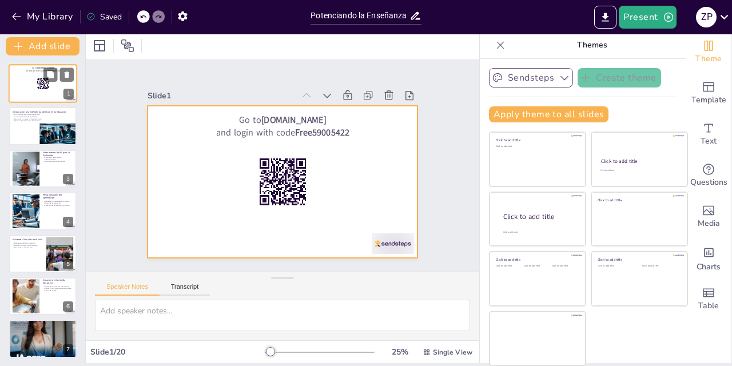
click at [29, 91] on div at bounding box center [43, 83] width 69 height 39
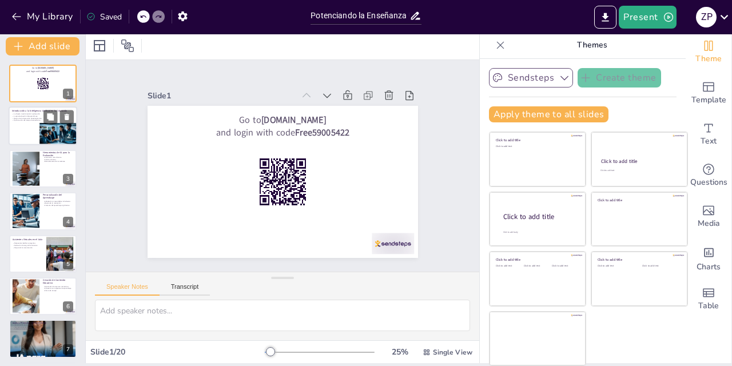
click at [26, 117] on p "La personalización del aprendizaje" at bounding box center [43, 117] width 62 height 2
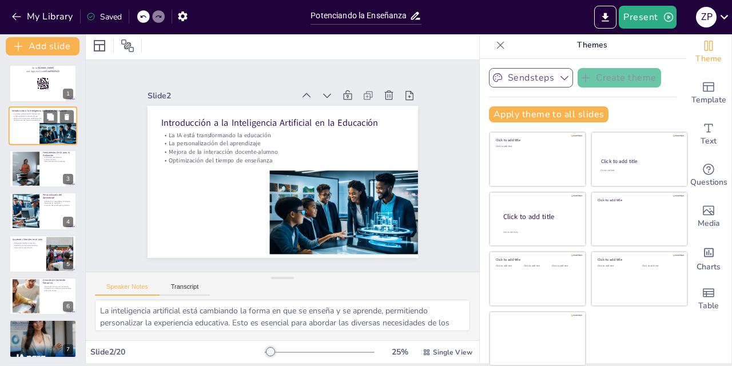
scroll to position [0, 0]
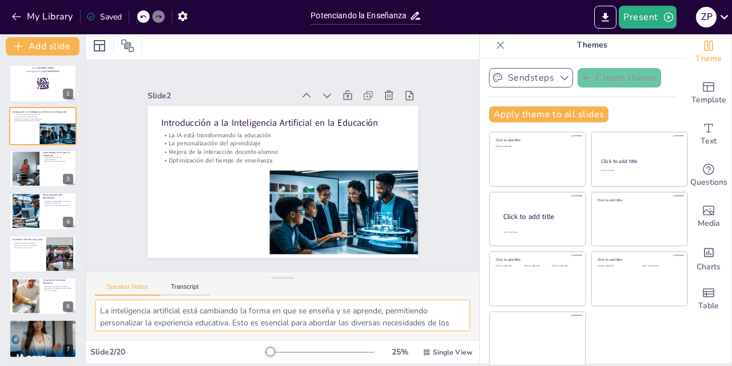
click at [227, 330] on textarea "La inteligencia artificial está cambiando la forma en que se enseña y se aprend…" at bounding box center [282, 315] width 375 height 31
click at [268, 327] on textarea "La inteligencia artificial está cambiando la forma en que se enseña y se aprend…" at bounding box center [282, 315] width 375 height 31
drag, startPoint x: 482, startPoint y: 134, endPoint x: 677, endPoint y: 64, distance: 207.4
click at [470, 300] on textarea "La inteligencia artificial está cambiando la forma en que se enseña y se aprend…" at bounding box center [282, 315] width 375 height 31
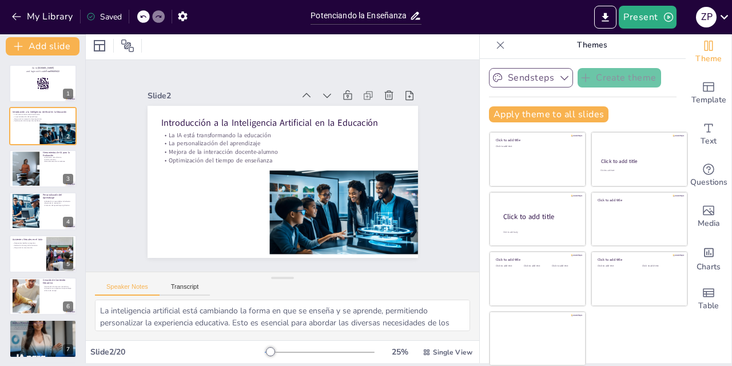
drag, startPoint x: 38, startPoint y: 62, endPoint x: 43, endPoint y: 26, distance: 36.3
click at [18, 17] on icon "button" at bounding box center [16, 16] width 9 height 7
